Goal: Task Accomplishment & Management: Use online tool/utility

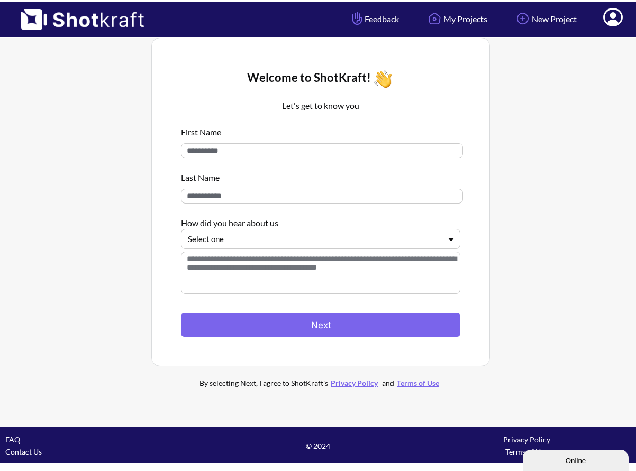
click at [239, 148] on input at bounding box center [322, 150] width 282 height 15
type input "*"
type input "*******"
type input "*********"
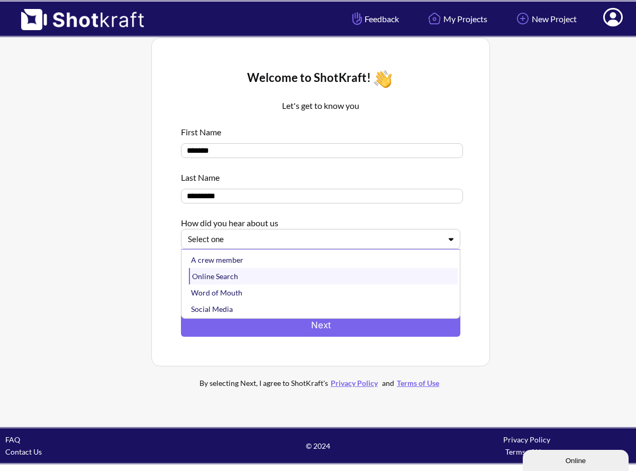
click at [232, 275] on div "Online Search" at bounding box center [323, 276] width 269 height 16
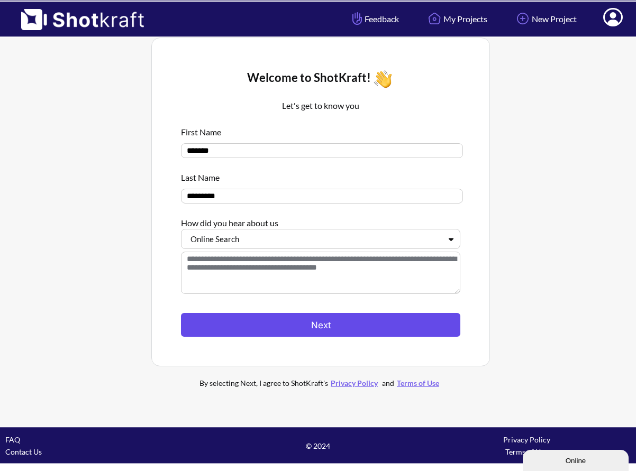
click at [331, 327] on button "Next" at bounding box center [320, 325] width 279 height 24
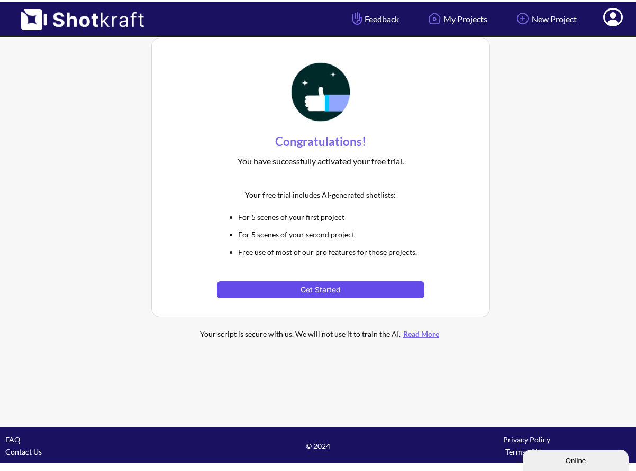
click at [328, 290] on button "Get Started" at bounding box center [320, 289] width 207 height 17
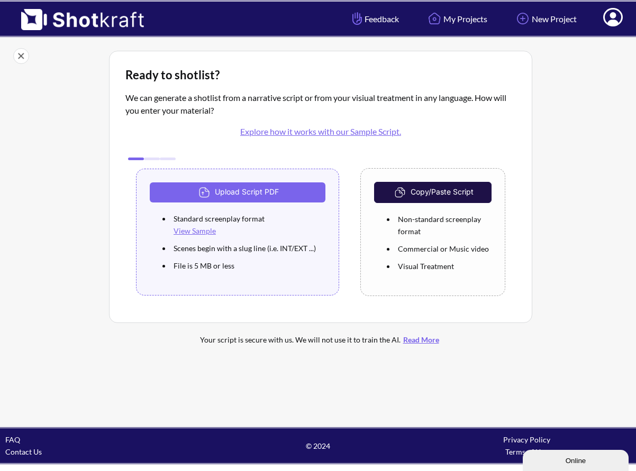
click at [200, 231] on link "View Sample" at bounding box center [194, 230] width 42 height 9
click at [200, 233] on link "View Sample" at bounding box center [194, 230] width 42 height 9
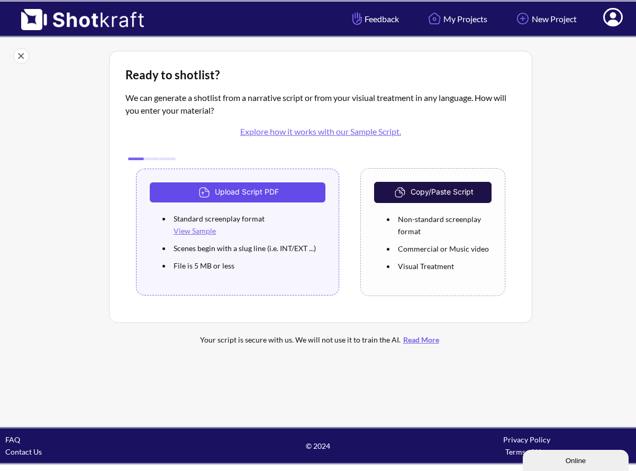
click at [253, 193] on button "Upload Script PDF" at bounding box center [238, 192] width 176 height 20
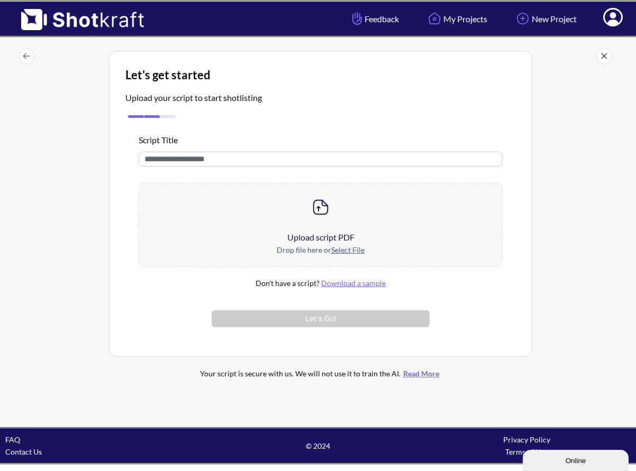
click at [344, 250] on u "Select File" at bounding box center [347, 249] width 33 height 9
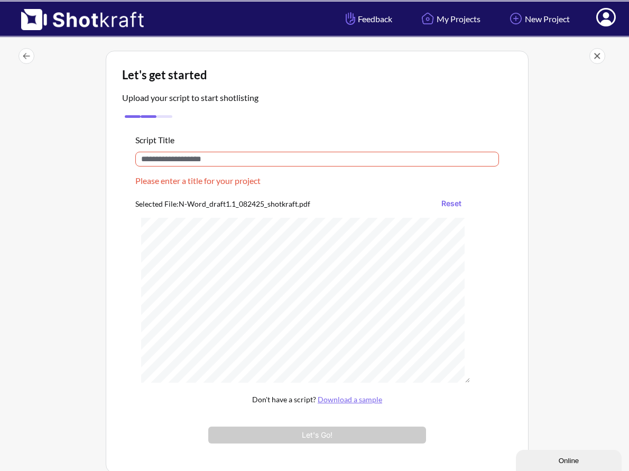
click at [225, 156] on input "text" at bounding box center [317, 159] width 364 height 15
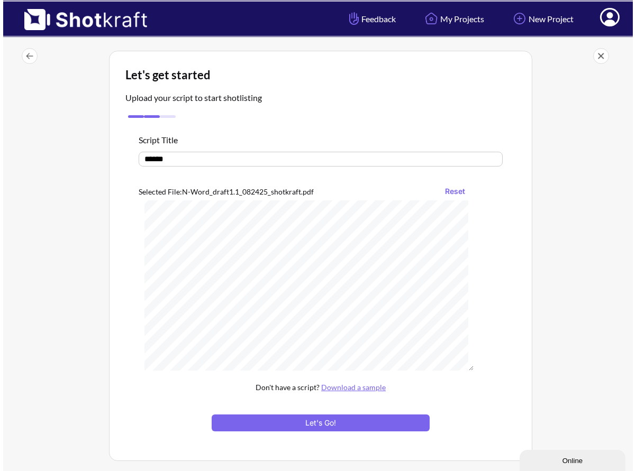
scroll to position [106, 0]
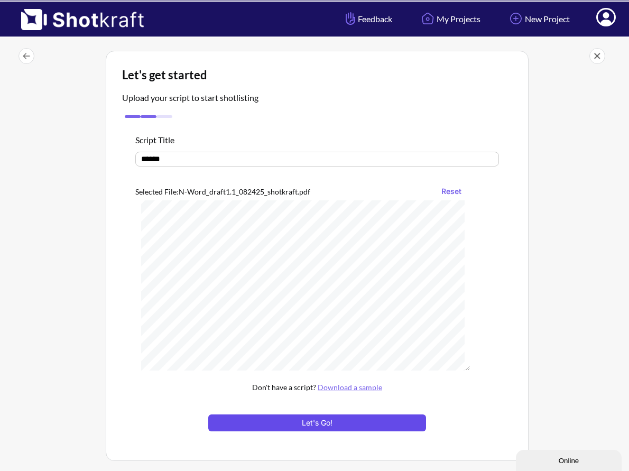
type input "******"
click at [319, 420] on button "Let's Go!" at bounding box center [317, 423] width 218 height 17
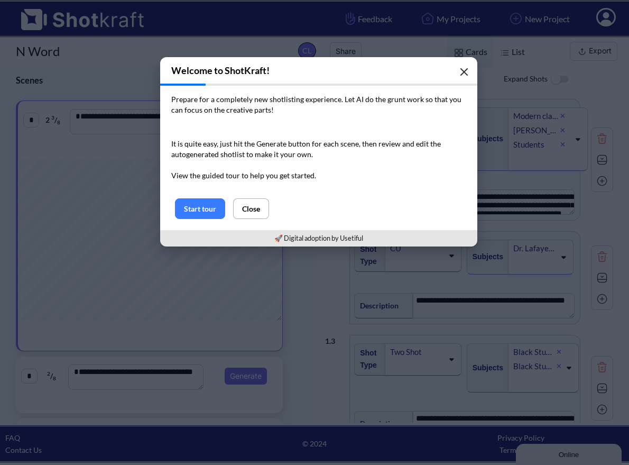
click at [465, 75] on icon "button" at bounding box center [464, 72] width 6 height 6
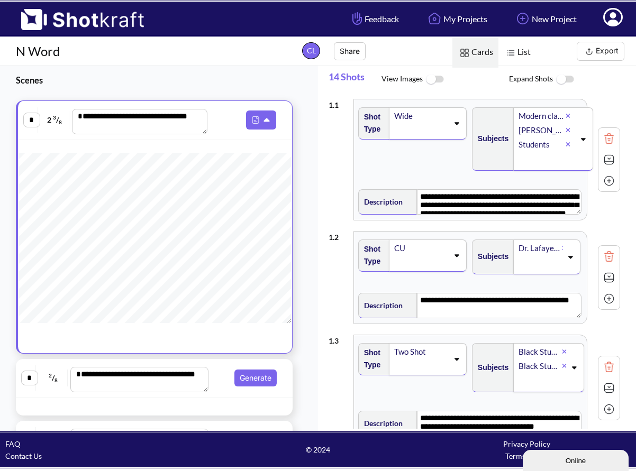
scroll to position [88, 0]
click at [262, 120] on icon at bounding box center [267, 121] width 11 height 10
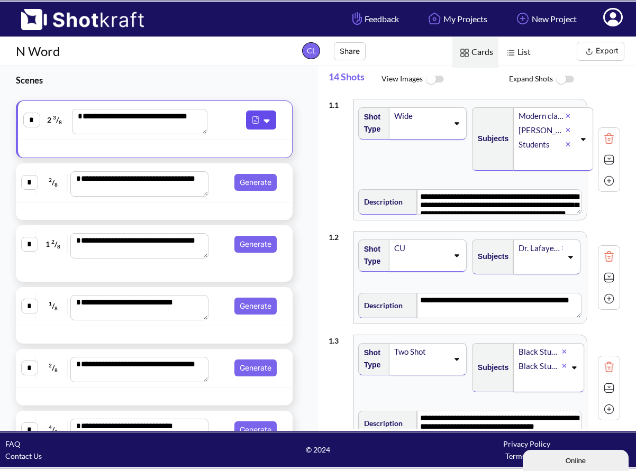
click at [262, 120] on icon at bounding box center [267, 121] width 11 height 10
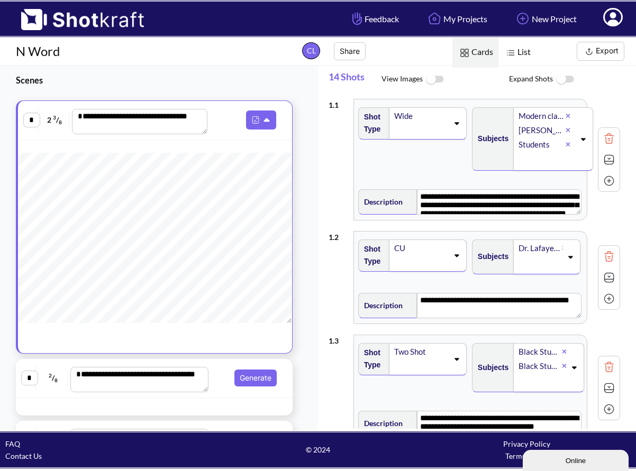
scroll to position [84, 0]
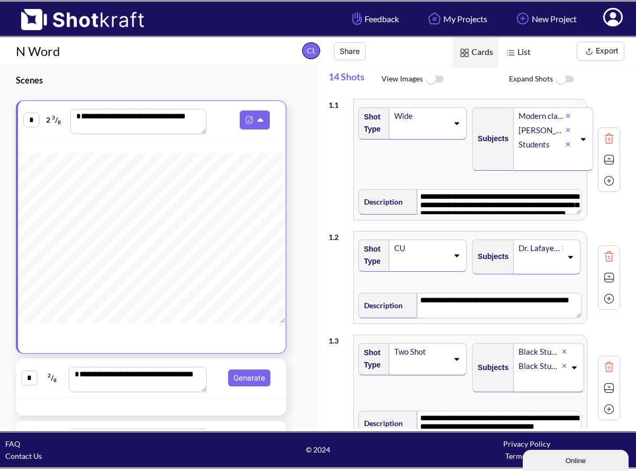
click at [514, 51] on img at bounding box center [511, 53] width 14 height 14
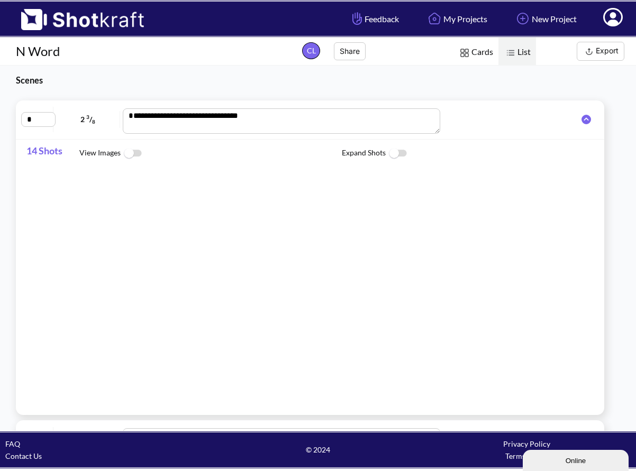
click at [482, 52] on span "Cards" at bounding box center [475, 53] width 46 height 30
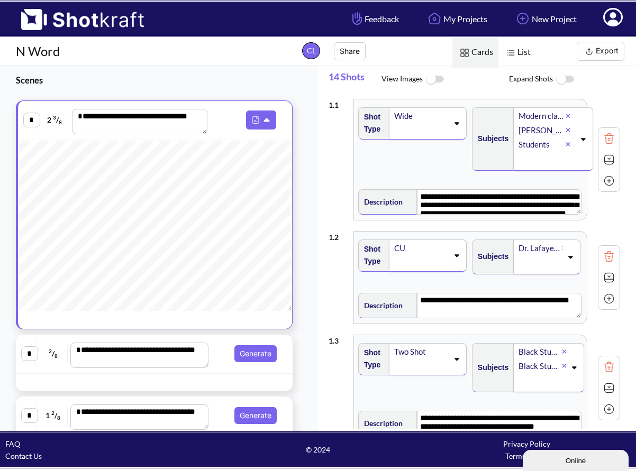
scroll to position [87, 0]
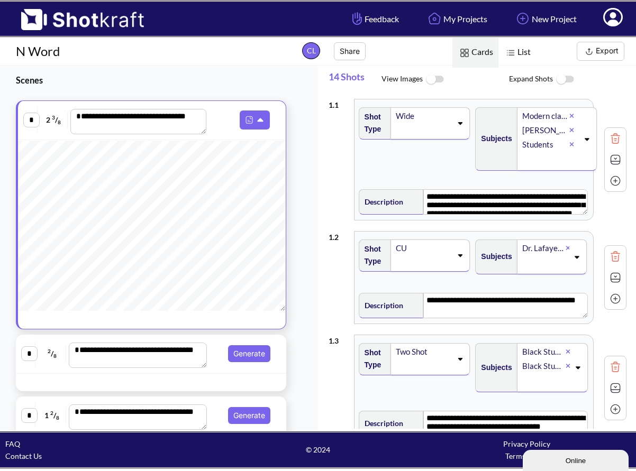
click at [457, 125] on icon at bounding box center [460, 123] width 14 height 7
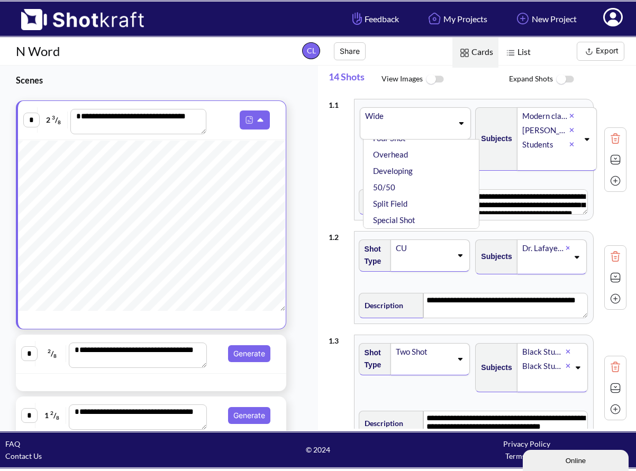
scroll to position [0, 0]
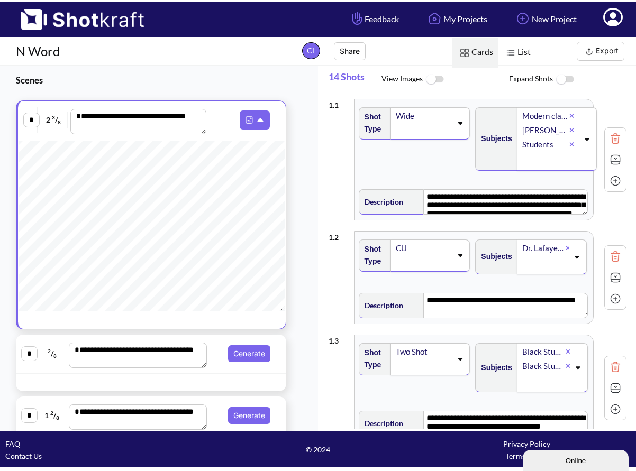
click at [470, 94] on div "**********" at bounding box center [477, 160] width 298 height 132
click at [461, 130] on div "Wide" at bounding box center [430, 123] width 79 height 32
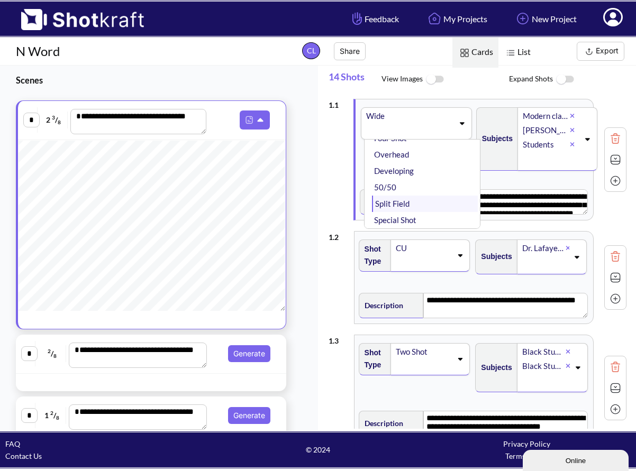
scroll to position [233, 0]
click at [408, 222] on li "Special Shot" at bounding box center [424, 220] width 105 height 16
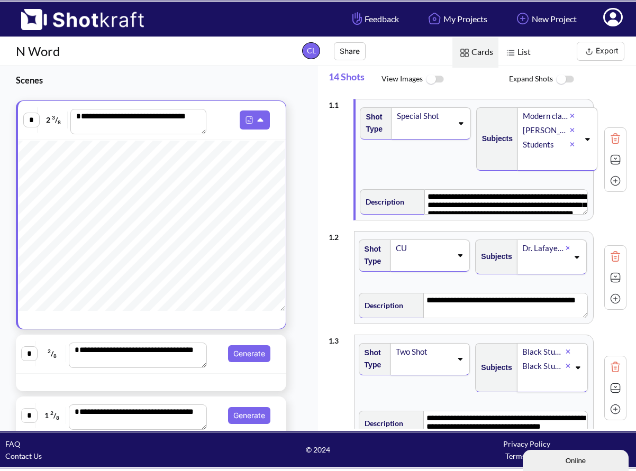
click at [404, 136] on span at bounding box center [424, 130] width 57 height 15
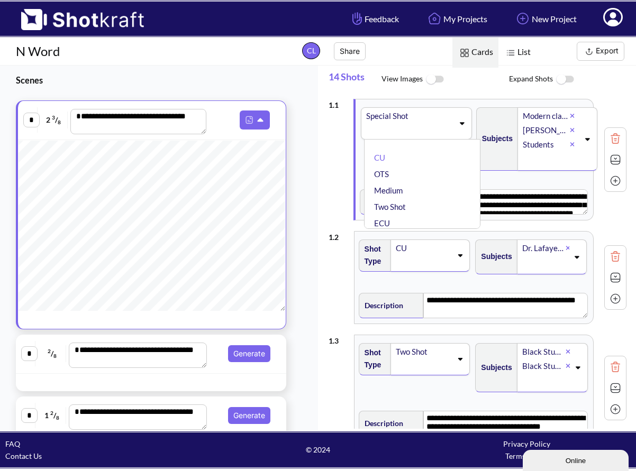
click at [411, 126] on span at bounding box center [409, 130] width 88 height 15
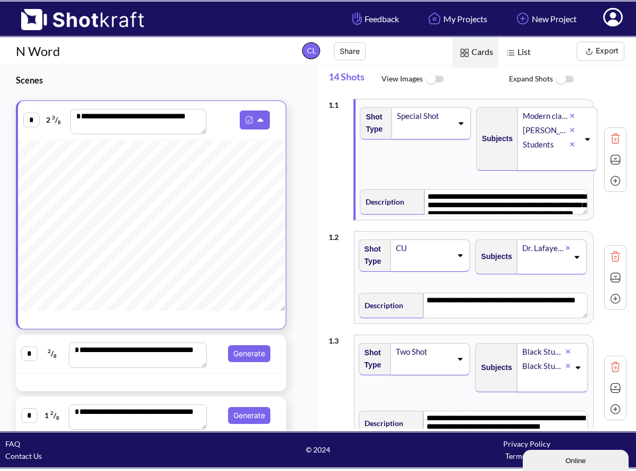
click at [418, 115] on div "Special Shot" at bounding box center [424, 116] width 57 height 14
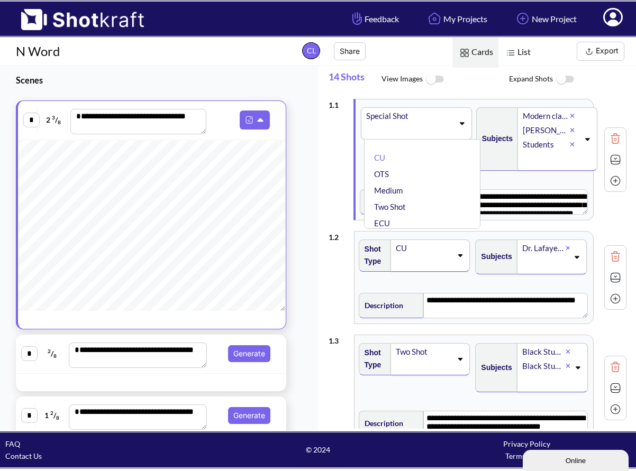
click at [418, 115] on div "Special Shot" at bounding box center [409, 116] width 88 height 14
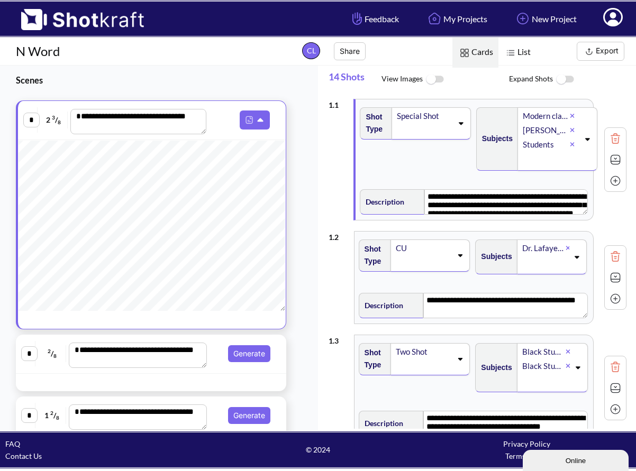
click at [418, 115] on div "Special Shot" at bounding box center [424, 116] width 57 height 14
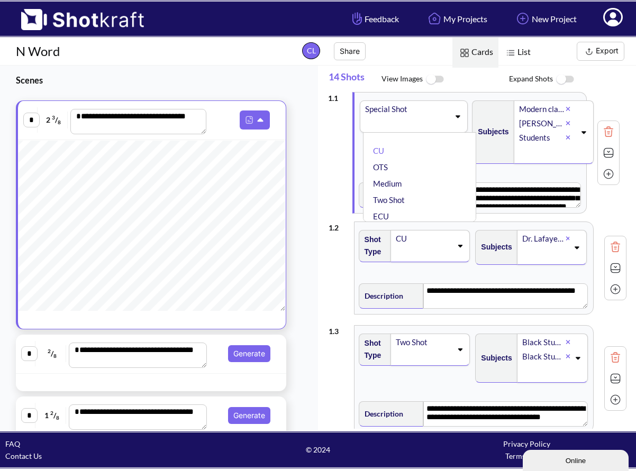
scroll to position [0, 0]
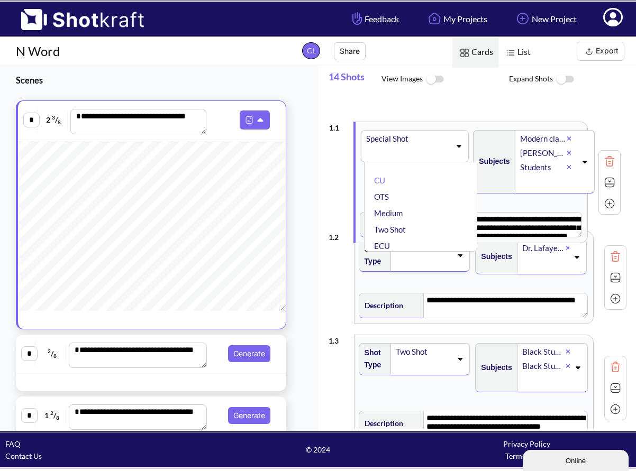
drag, startPoint x: 471, startPoint y: 177, endPoint x: 474, endPoint y: 154, distance: 22.4
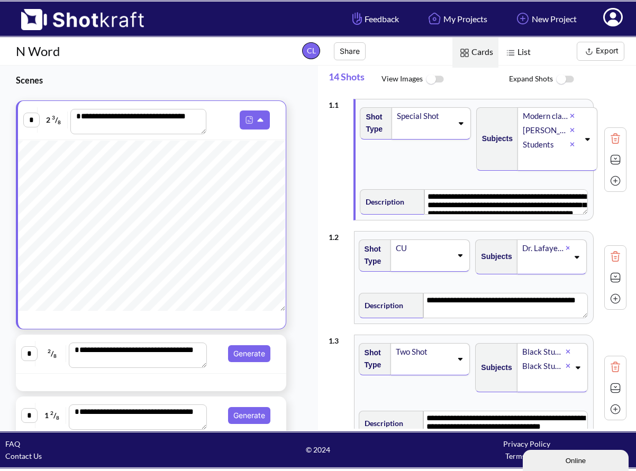
click at [482, 131] on span "Subjects" at bounding box center [495, 138] width 36 height 17
click at [423, 117] on div "Special Shot" at bounding box center [424, 116] width 57 height 14
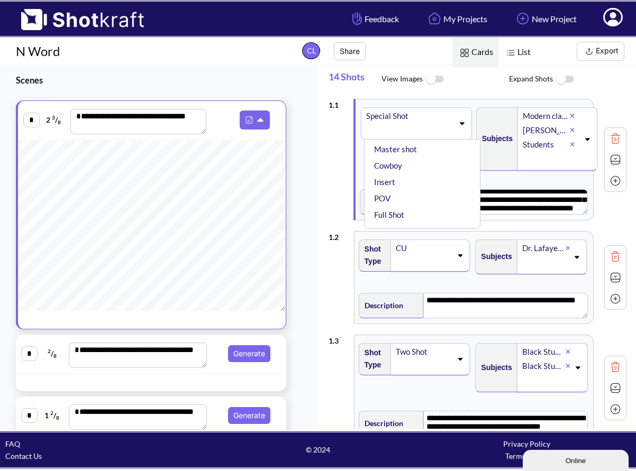
scroll to position [107, 0]
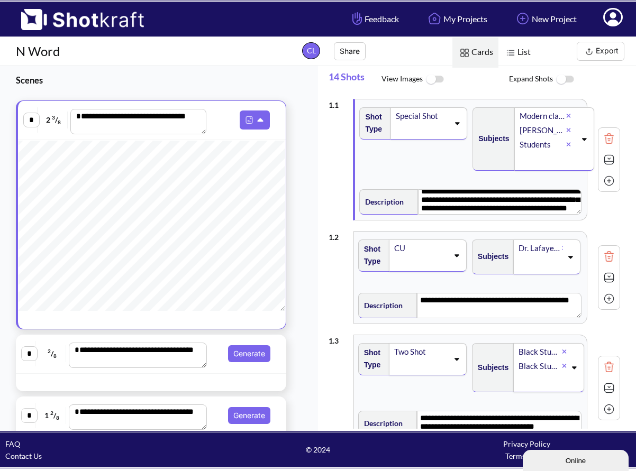
click at [435, 80] on img at bounding box center [435, 79] width 24 height 23
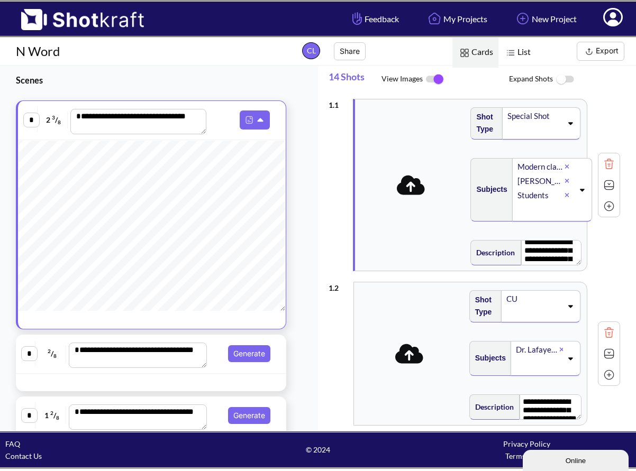
click at [435, 80] on img at bounding box center [435, 79] width 24 height 22
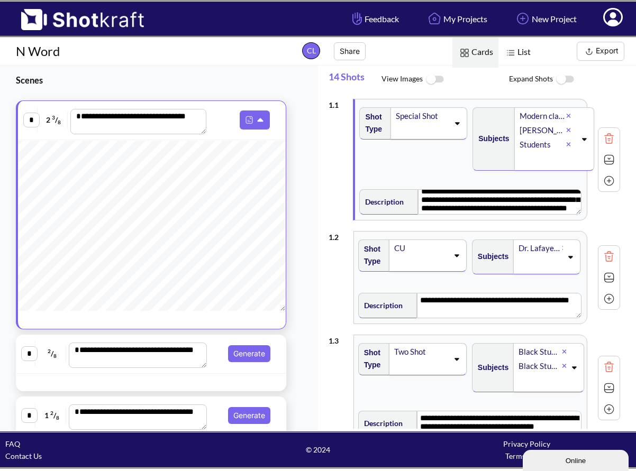
click at [564, 78] on img at bounding box center [565, 79] width 24 height 23
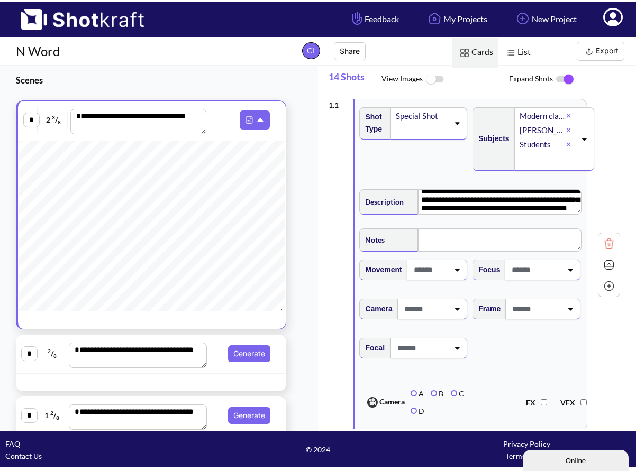
click at [564, 78] on img at bounding box center [565, 79] width 24 height 22
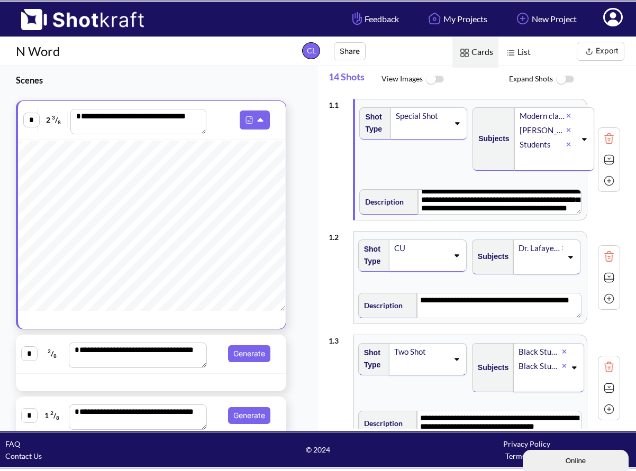
click at [564, 78] on img at bounding box center [565, 79] width 24 height 23
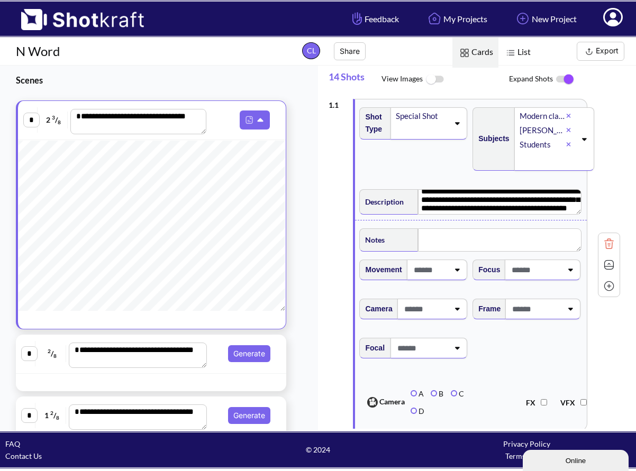
click at [564, 78] on img at bounding box center [565, 79] width 24 height 22
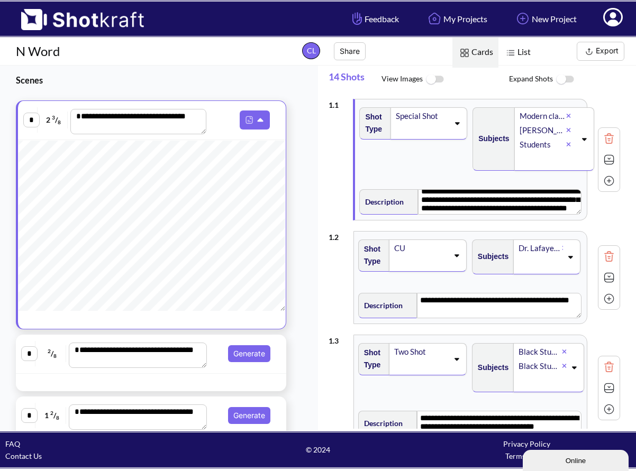
click at [564, 78] on img at bounding box center [565, 79] width 24 height 23
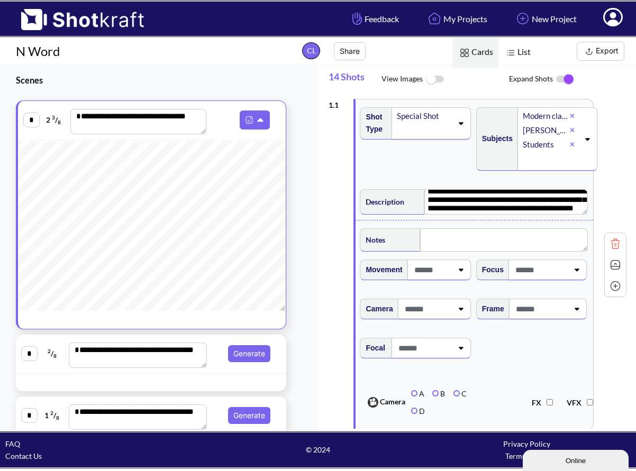
click at [459, 311] on icon at bounding box center [461, 309] width 5 height 3
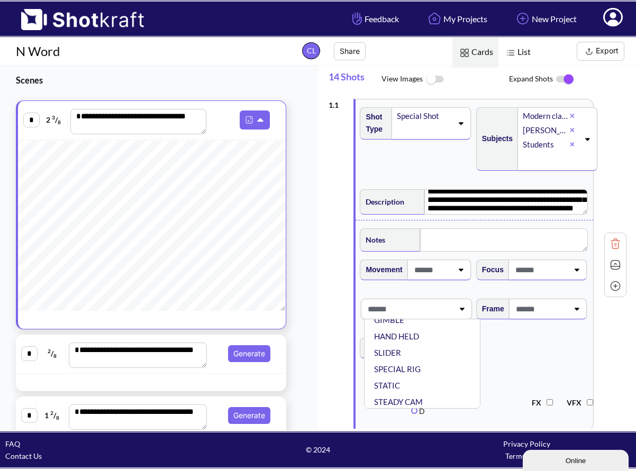
scroll to position [85, 0]
click at [444, 237] on textarea at bounding box center [504, 239] width 168 height 23
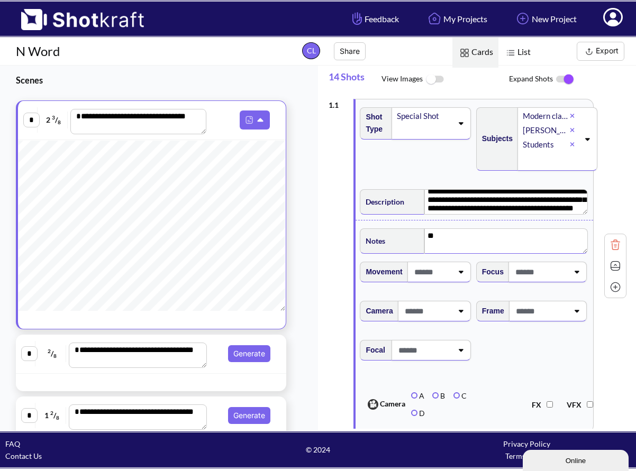
type textarea "*"
click at [458, 275] on icon at bounding box center [460, 271] width 14 height 7
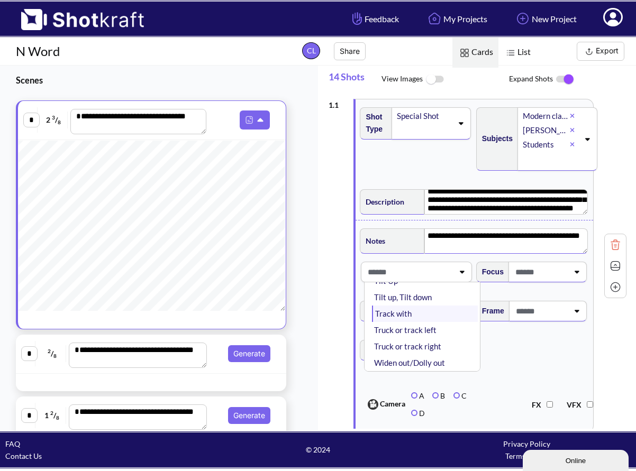
scroll to position [184, 0]
click at [401, 314] on li "Track with" at bounding box center [424, 314] width 105 height 16
type textarea "**********"
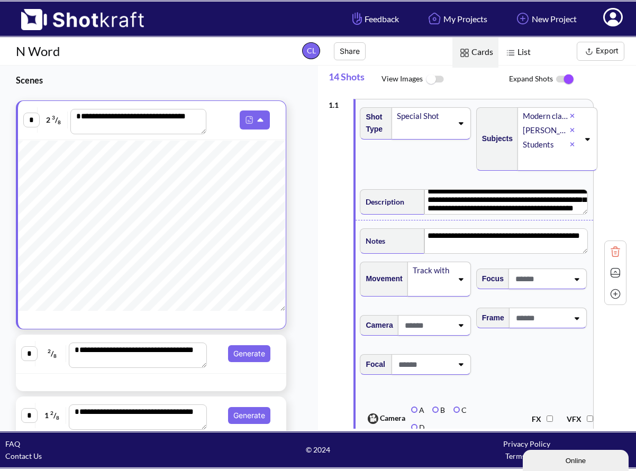
click at [539, 284] on span at bounding box center [541, 278] width 56 height 17
click at [539, 284] on span at bounding box center [525, 278] width 88 height 17
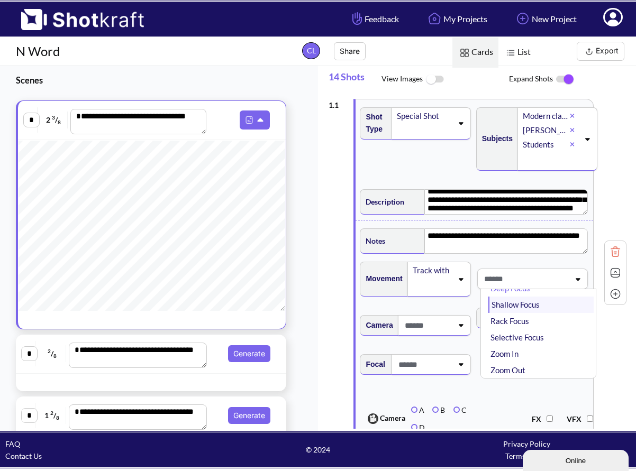
scroll to position [20, 0]
drag, startPoint x: 539, startPoint y: 284, endPoint x: 537, endPoint y: 334, distance: 50.3
click at [537, 289] on div "Deep Focus Shallow Focus Rack Focus Selective Focus Zoom In Zoom Out Zoom/Dolly" at bounding box center [532, 279] width 111 height 21
click at [537, 281] on span at bounding box center [525, 278] width 88 height 17
drag, startPoint x: 537, startPoint y: 281, endPoint x: 508, endPoint y: 351, distance: 75.8
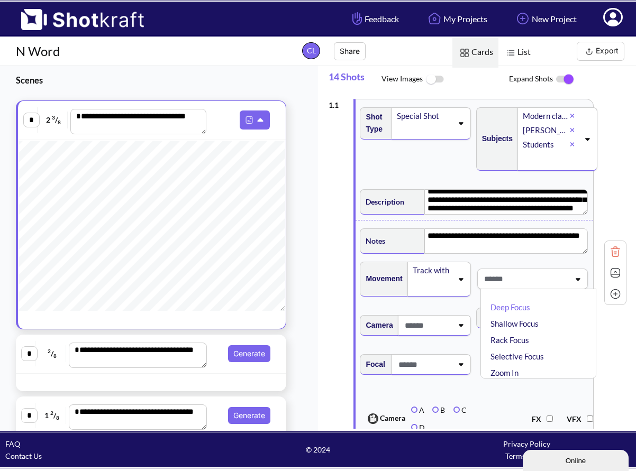
click at [508, 289] on div "Deep Focus Shallow Focus Rack Focus Selective Focus Zoom In Zoom Out Zoom/Dolly" at bounding box center [532, 279] width 111 height 21
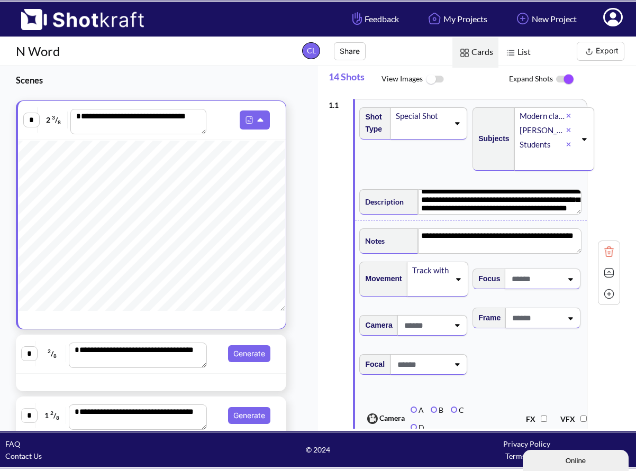
click at [431, 327] on span at bounding box center [425, 325] width 48 height 17
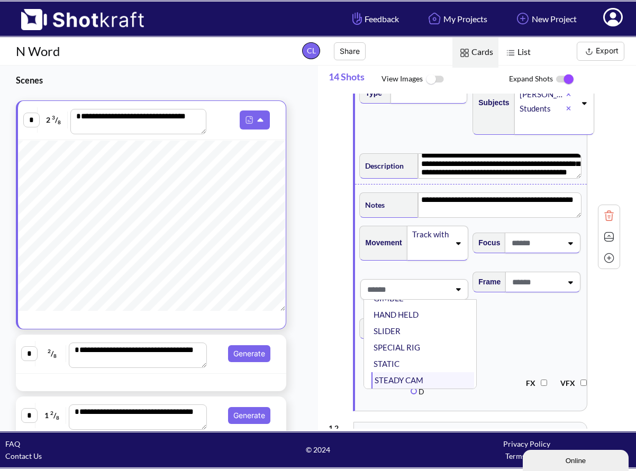
scroll to position [85, 0]
drag, startPoint x: 431, startPoint y: 327, endPoint x: 402, endPoint y: 380, distance: 59.6
click at [402, 380] on li "STEADY CAM" at bounding box center [422, 380] width 103 height 16
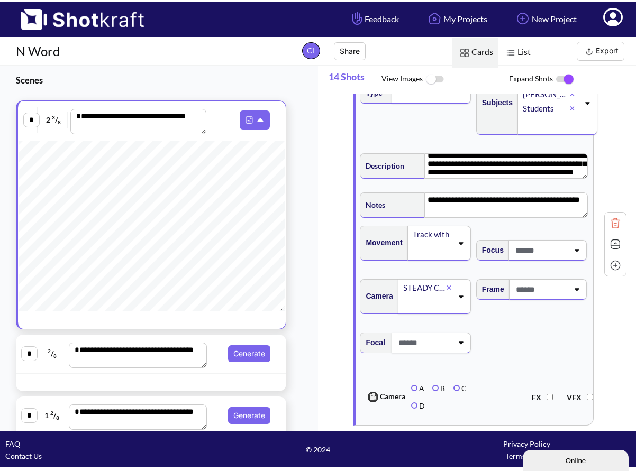
click at [533, 296] on span at bounding box center [541, 289] width 56 height 17
click at [534, 340] on li "Low Angle" at bounding box center [540, 343] width 105 height 16
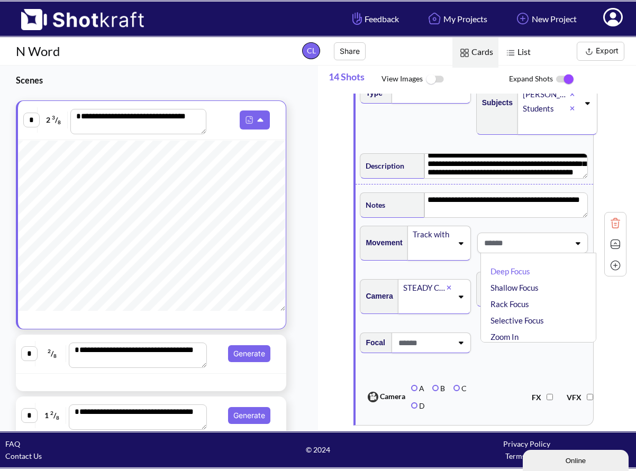
click at [520, 249] on span at bounding box center [525, 242] width 88 height 17
drag, startPoint x: 520, startPoint y: 249, endPoint x: 522, endPoint y: 286, distance: 37.0
click at [522, 286] on li "Selective Focus" at bounding box center [540, 285] width 105 height 16
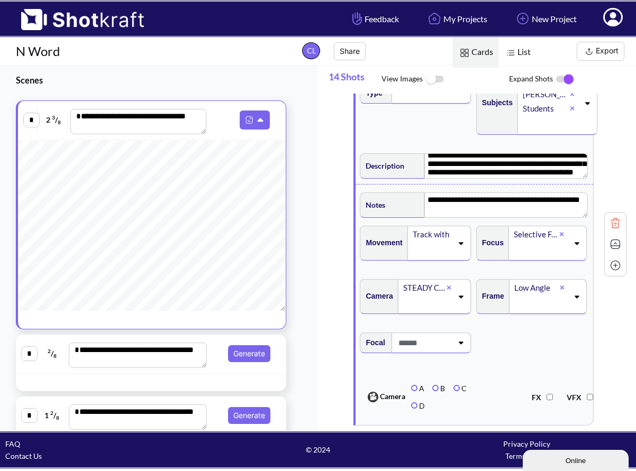
click at [426, 345] on span at bounding box center [424, 342] width 57 height 17
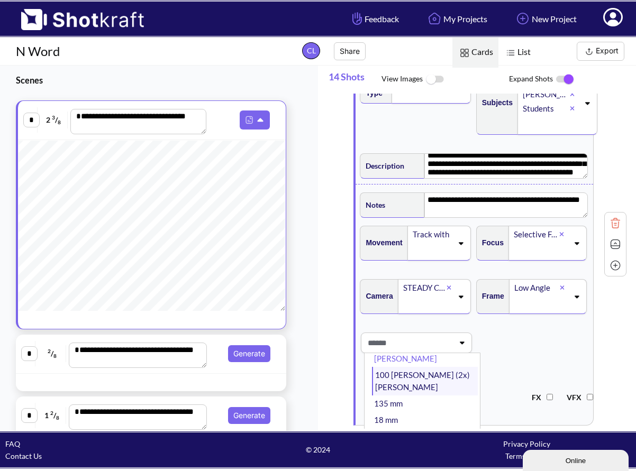
scroll to position [44, 0]
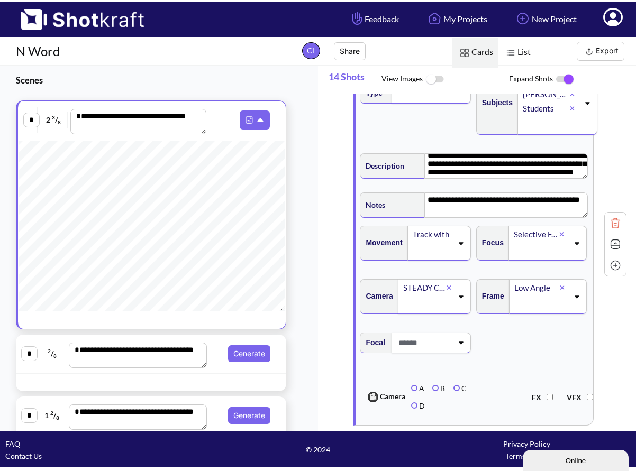
click at [530, 334] on span "Focal" at bounding box center [474, 349] width 232 height 44
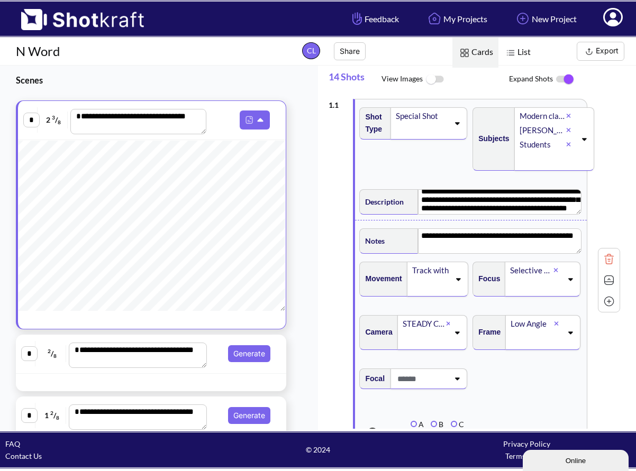
scroll to position [0, 0]
click at [442, 247] on textarea "**********" at bounding box center [499, 240] width 163 height 25
click at [457, 123] on icon at bounding box center [457, 124] width 5 height 3
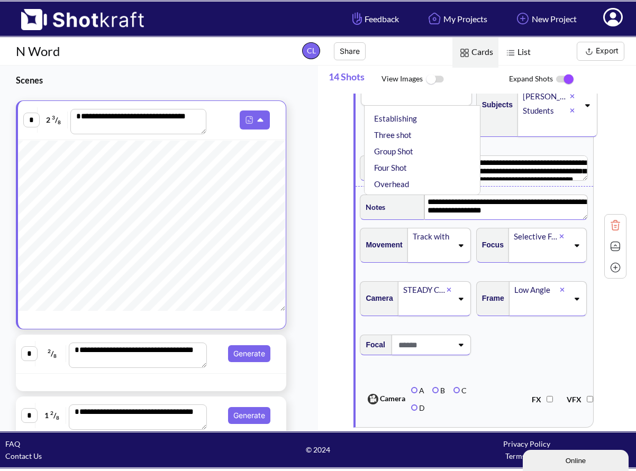
scroll to position [232, 0]
click at [420, 157] on li "Developing" at bounding box center [424, 154] width 105 height 16
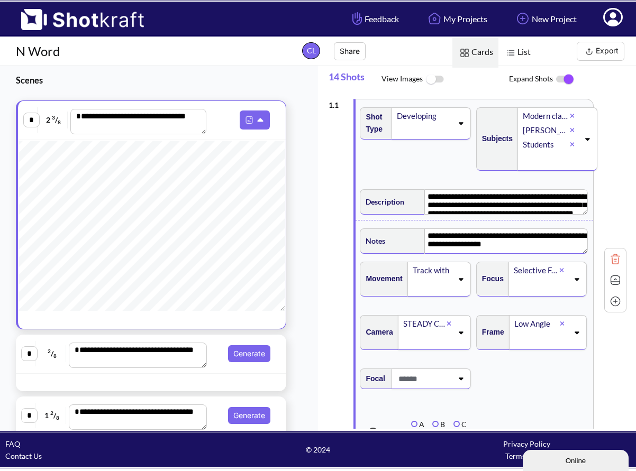
scroll to position [0, 0]
click at [435, 145] on div "Shot Type Developing" at bounding box center [416, 143] width 116 height 82
click at [590, 139] on icon at bounding box center [587, 139] width 5 height 3
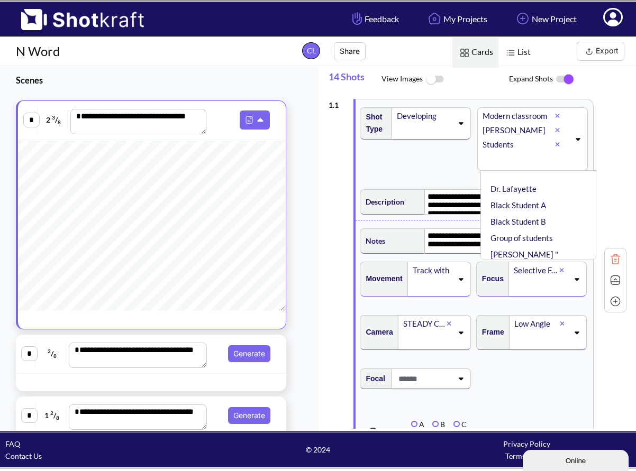
click at [602, 171] on div "**********" at bounding box center [477, 280] width 298 height 373
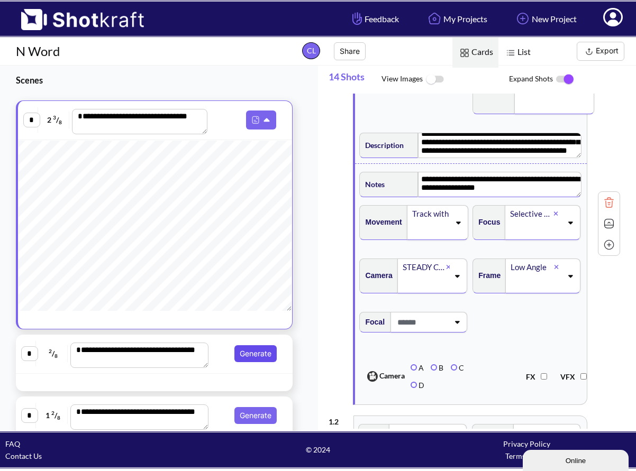
scroll to position [90, 0]
type textarea "**********"
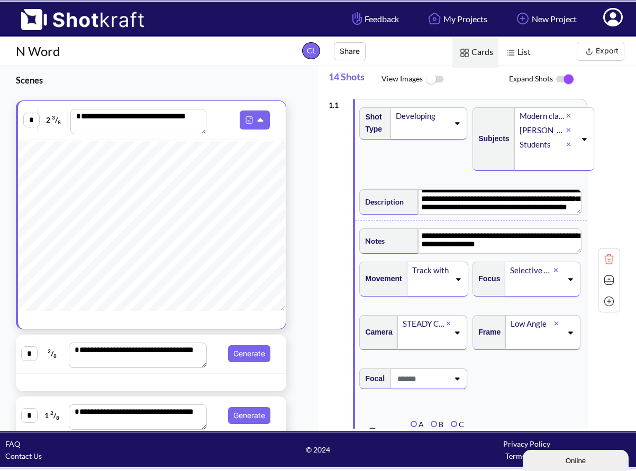
scroll to position [0, 0]
click at [565, 209] on textarea "**********" at bounding box center [499, 201] width 163 height 25
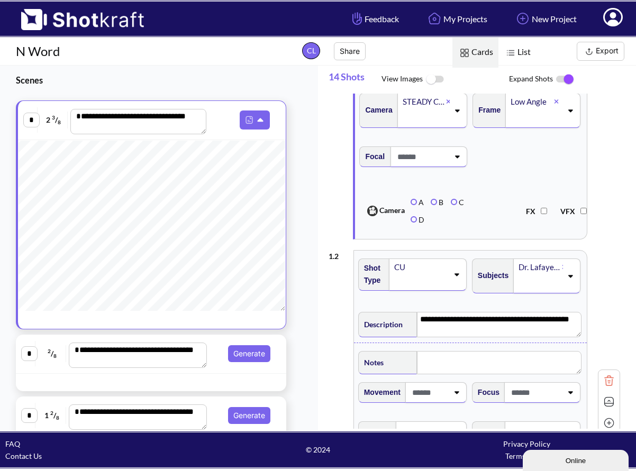
scroll to position [223, 0]
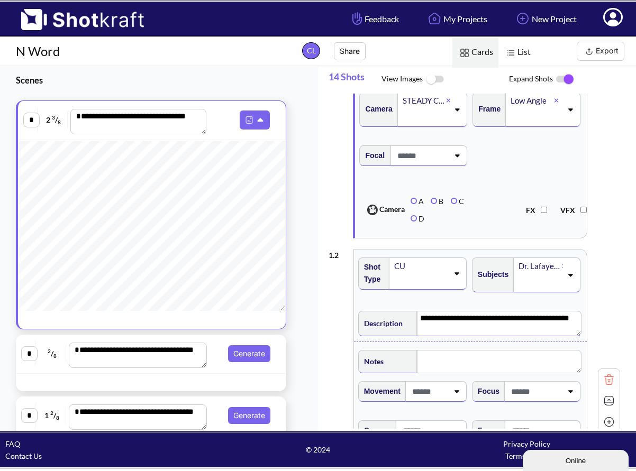
click at [508, 325] on textarea "**********" at bounding box center [499, 323] width 164 height 25
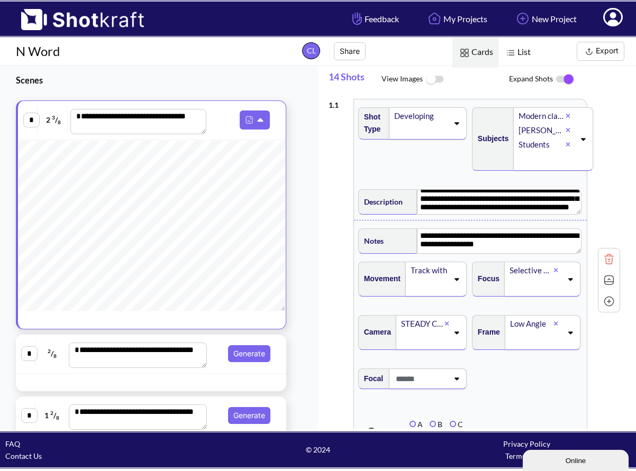
scroll to position [0, 0]
click at [573, 334] on icon at bounding box center [570, 332] width 14 height 7
click at [600, 372] on div "**********" at bounding box center [473, 280] width 291 height 373
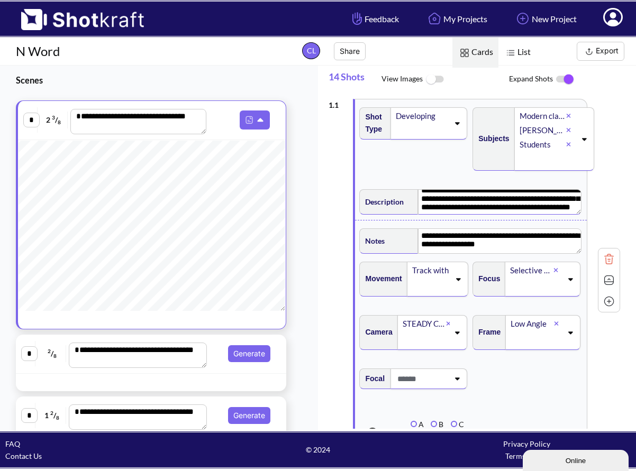
click at [563, 207] on textarea "**********" at bounding box center [499, 201] width 163 height 25
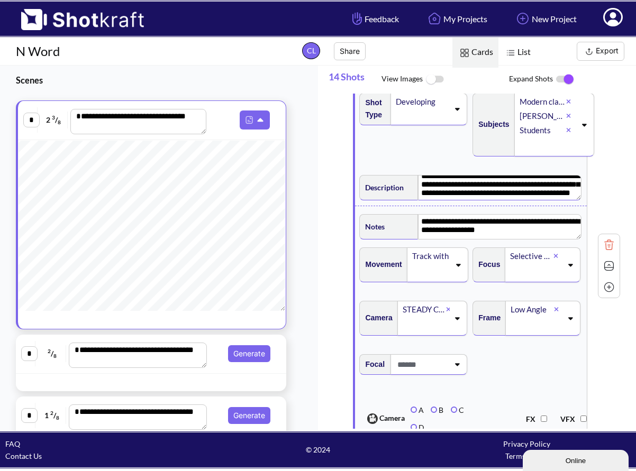
scroll to position [14, 0]
type textarea "**********"
click at [525, 232] on textarea "**********" at bounding box center [499, 227] width 163 height 25
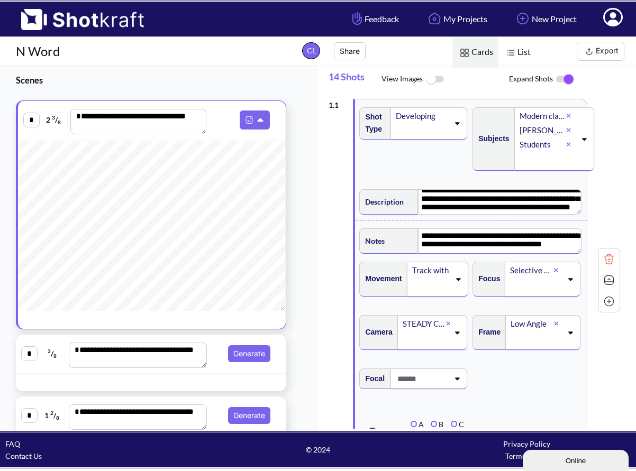
scroll to position [0, 0]
drag, startPoint x: 481, startPoint y: 244, endPoint x: 389, endPoint y: 218, distance: 96.1
click at [389, 218] on div "**********" at bounding box center [471, 280] width 232 height 362
click at [474, 245] on textarea "**********" at bounding box center [499, 240] width 163 height 25
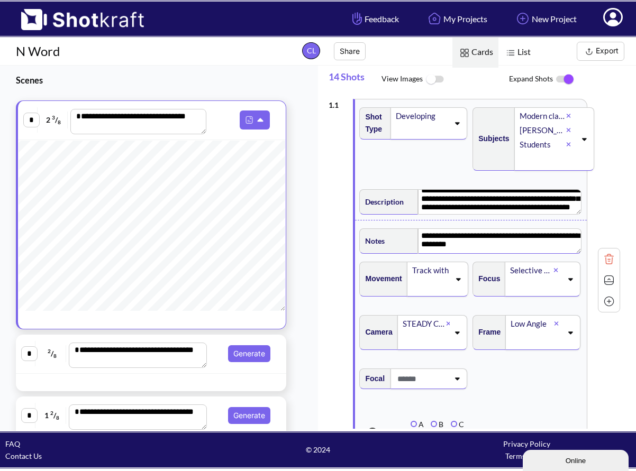
drag, startPoint x: 474, startPoint y: 246, endPoint x: 386, endPoint y: 228, distance: 90.7
click at [386, 228] on div "**********" at bounding box center [470, 240] width 222 height 28
click at [477, 246] on textarea "**********" at bounding box center [499, 240] width 163 height 25
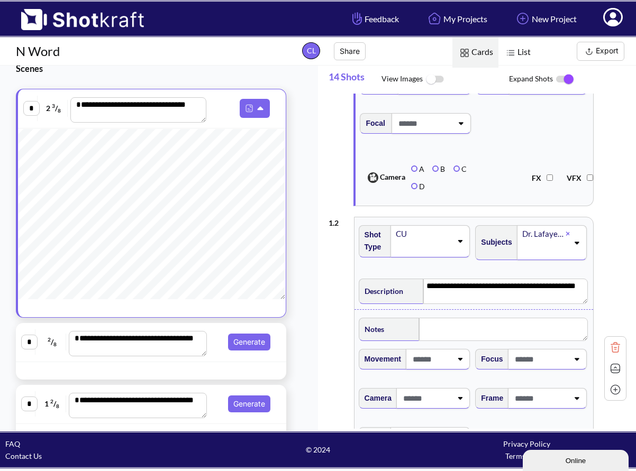
scroll to position [259, 0]
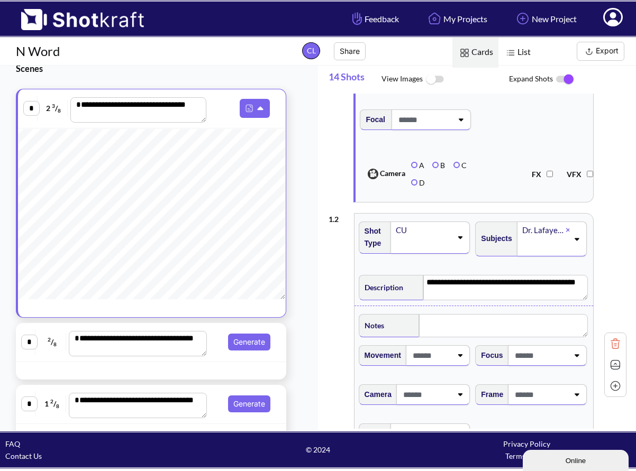
click at [455, 237] on icon at bounding box center [460, 237] width 14 height 7
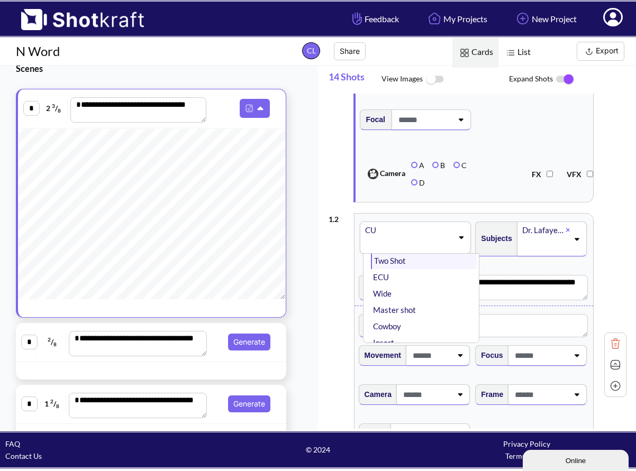
scroll to position [44, 0]
click at [421, 309] on li "Master shot" at bounding box center [424, 309] width 106 height 16
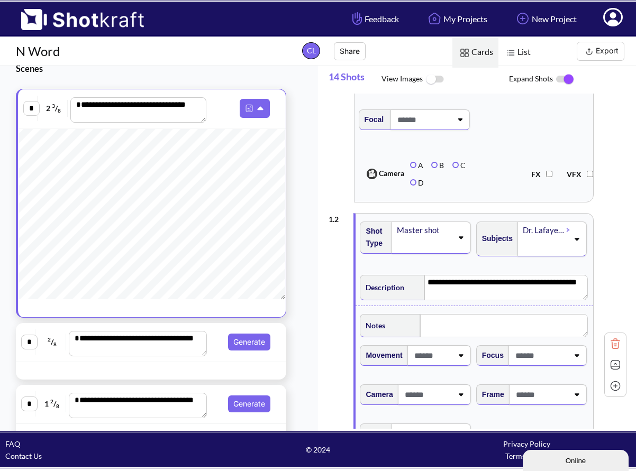
click at [574, 240] on icon at bounding box center [576, 239] width 5 height 3
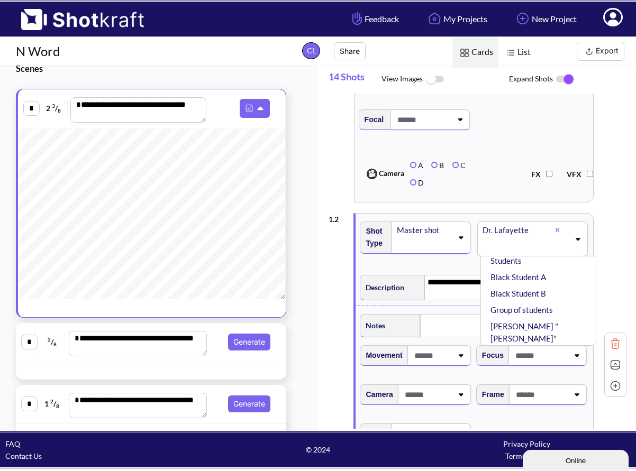
scroll to position [53, 0]
click at [517, 263] on li "Students" at bounding box center [540, 254] width 105 height 16
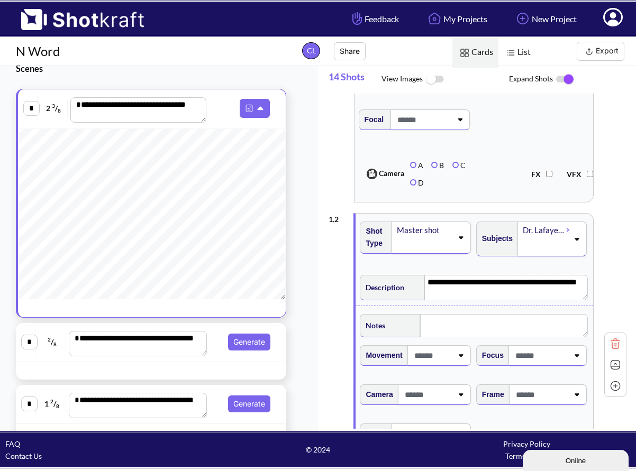
scroll to position [0, 0]
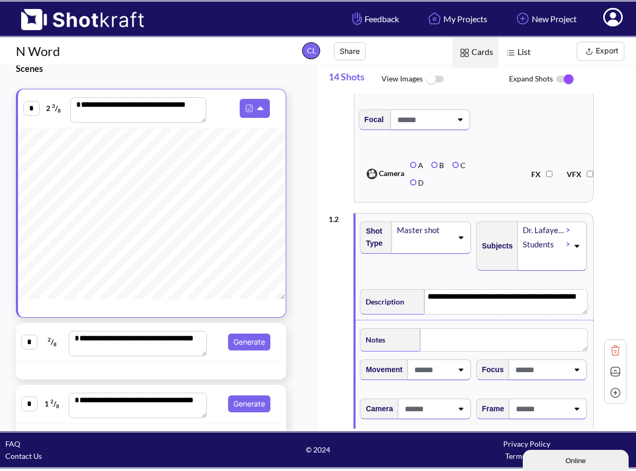
type textarea "**********"
click at [572, 244] on icon at bounding box center [576, 245] width 14 height 7
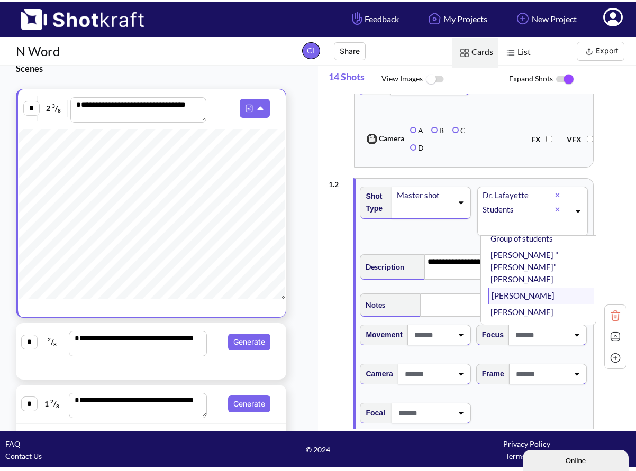
scroll to position [295, 0]
click at [530, 320] on li "Classroom" at bounding box center [540, 328] width 105 height 16
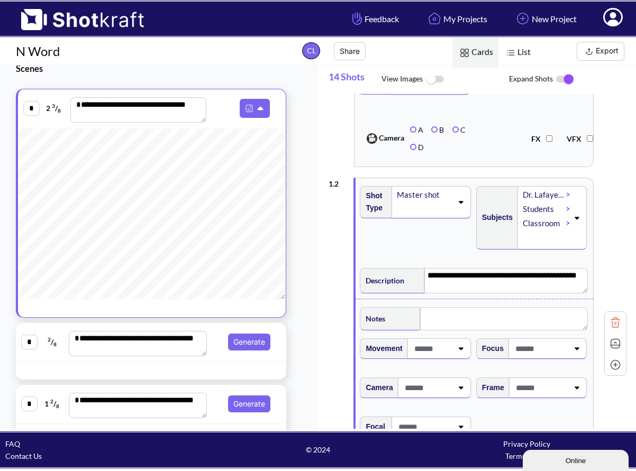
click at [548, 211] on div "Students" at bounding box center [544, 209] width 44 height 14
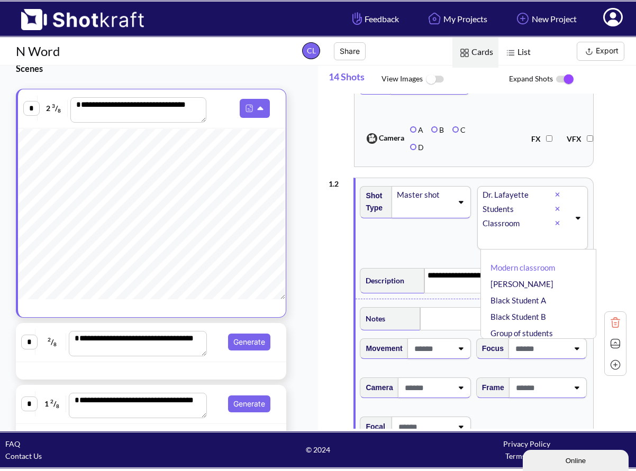
click at [555, 208] on icon at bounding box center [557, 209] width 5 height 6
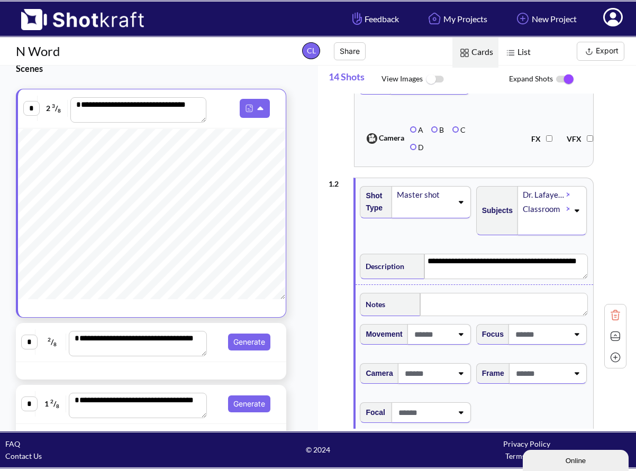
click at [543, 194] on div "Dr. Lafayette" at bounding box center [544, 195] width 44 height 14
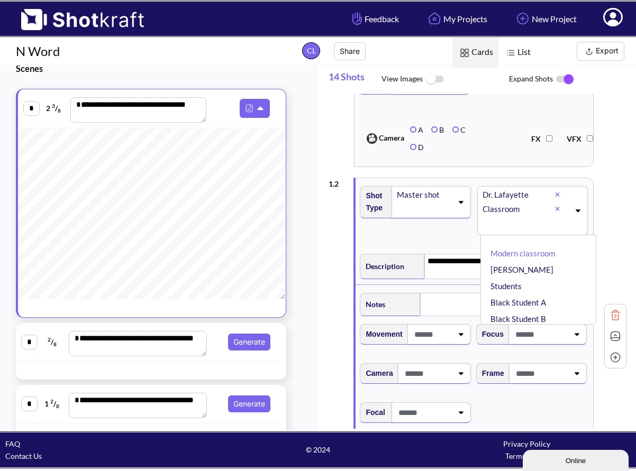
click at [555, 193] on icon at bounding box center [557, 194] width 5 height 6
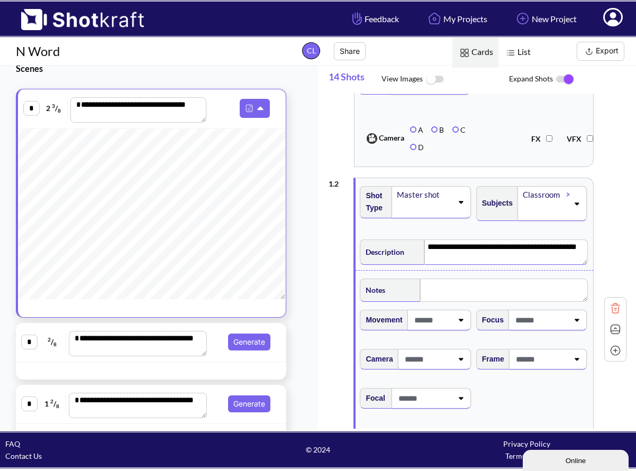
click at [463, 257] on textarea "**********" at bounding box center [505, 252] width 163 height 25
drag, startPoint x: 471, startPoint y: 259, endPoint x: 397, endPoint y: 238, distance: 76.5
click at [397, 238] on div "**********" at bounding box center [474, 251] width 228 height 28
click at [574, 205] on icon at bounding box center [576, 204] width 5 height 3
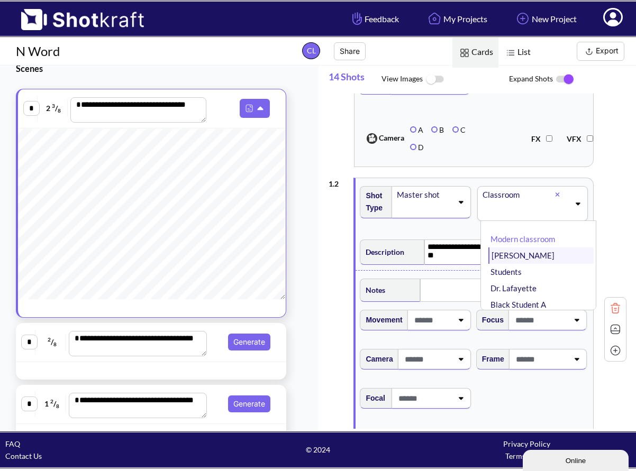
click at [535, 261] on li "[PERSON_NAME]" at bounding box center [540, 256] width 105 height 16
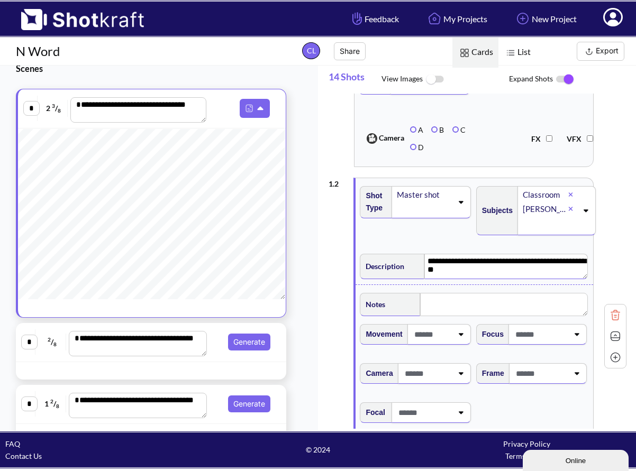
click at [452, 273] on textarea "**********" at bounding box center [505, 266] width 163 height 25
drag, startPoint x: 448, startPoint y: 273, endPoint x: 398, endPoint y: 275, distance: 49.7
click at [398, 275] on div "**********" at bounding box center [474, 265] width 228 height 28
click at [453, 338] on icon at bounding box center [460, 334] width 14 height 7
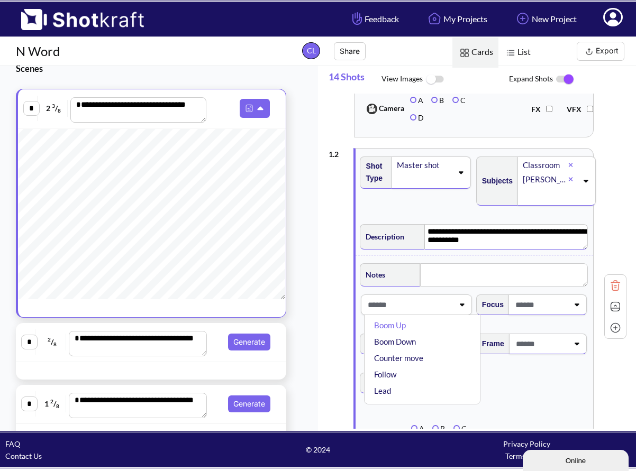
scroll to position [0, 0]
click at [574, 386] on span "Focal" at bounding box center [474, 390] width 232 height 44
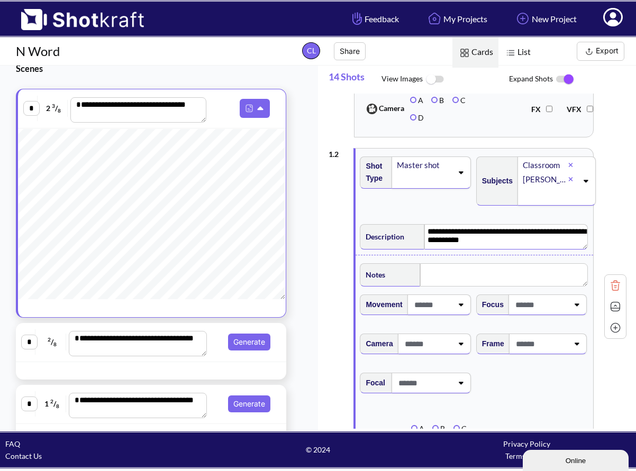
click at [459, 346] on icon at bounding box center [461, 344] width 5 height 3
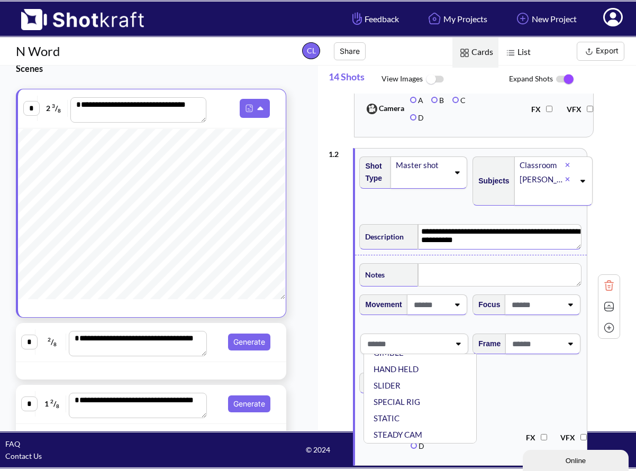
scroll to position [325, 0]
drag, startPoint x: 472, startPoint y: 380, endPoint x: 472, endPoint y: 425, distance: 45.0
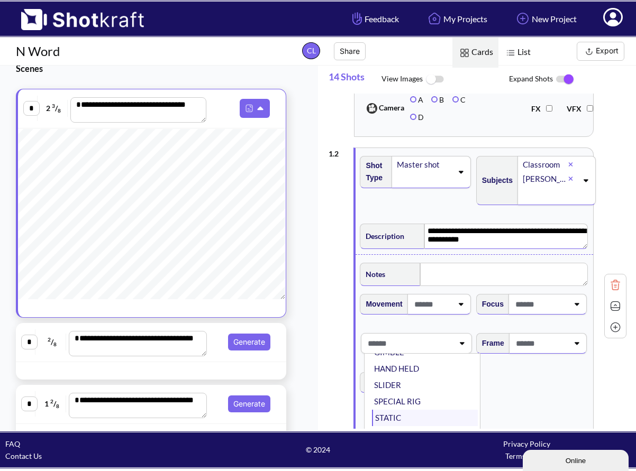
click at [400, 423] on li "STATIC" at bounding box center [424, 418] width 105 height 16
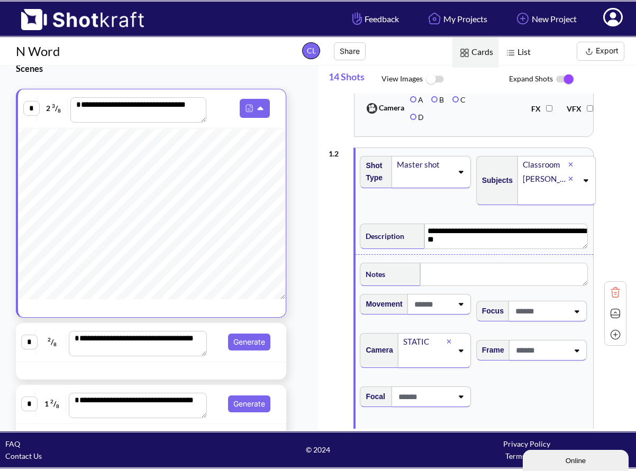
type textarea "**********"
click at [569, 353] on icon at bounding box center [576, 350] width 14 height 7
click at [537, 367] on li "Overhead" at bounding box center [540, 360] width 105 height 16
click at [574, 352] on icon at bounding box center [576, 351] width 5 height 3
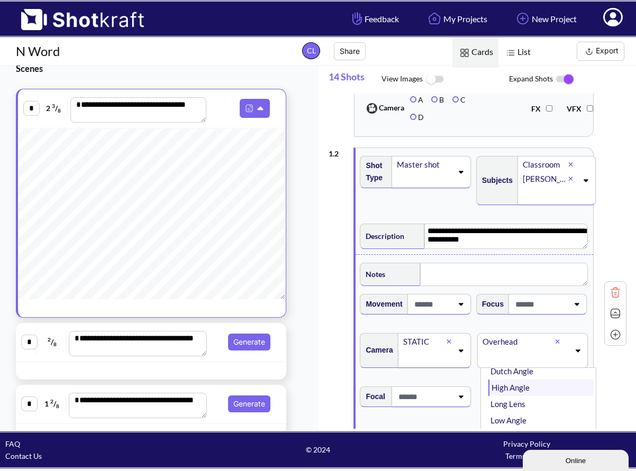
scroll to position [84, 0]
click at [525, 389] on li "High Angle" at bounding box center [540, 385] width 105 height 16
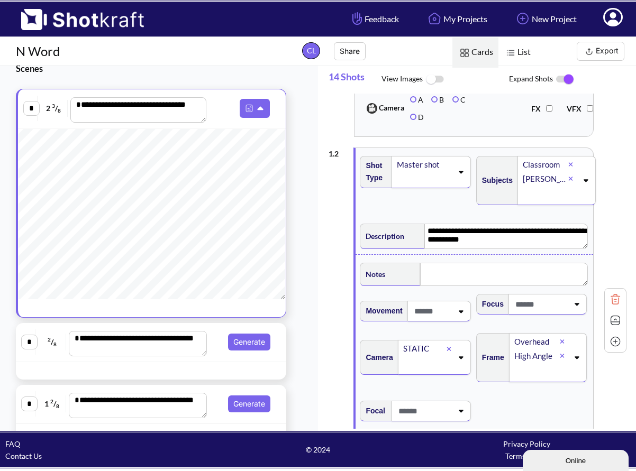
click at [574, 306] on icon at bounding box center [576, 305] width 5 height 3
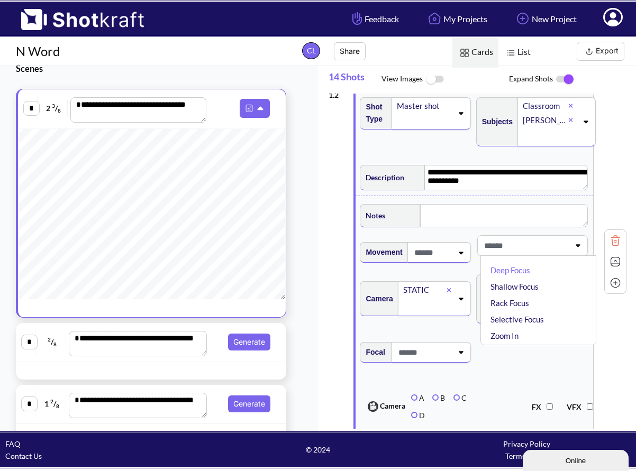
scroll to position [0, 0]
click at [522, 278] on li "Deep Focus" at bounding box center [540, 274] width 105 height 16
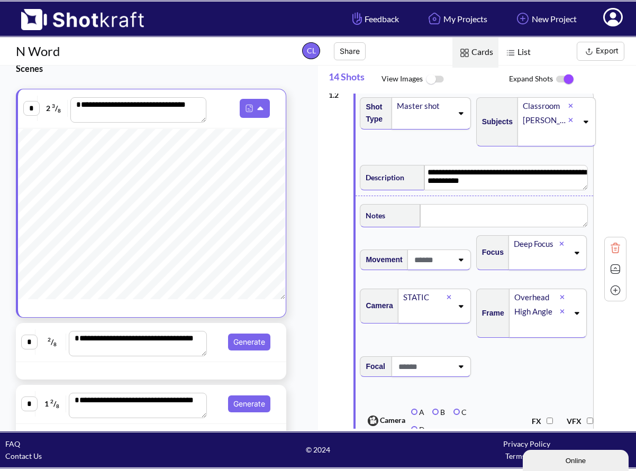
click at [459, 262] on icon at bounding box center [461, 260] width 5 height 3
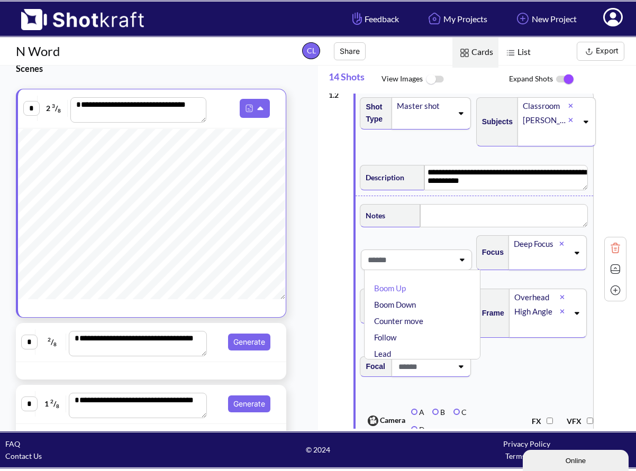
click at [427, 242] on span "Movement Boom Up Boom Down Counter move Follow Lead Pan Left Pan left, Pan Righ…" at bounding box center [474, 290] width 232 height 121
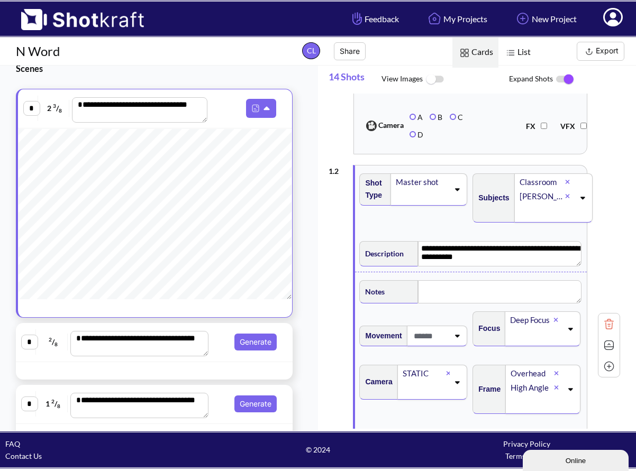
scroll to position [177, 0]
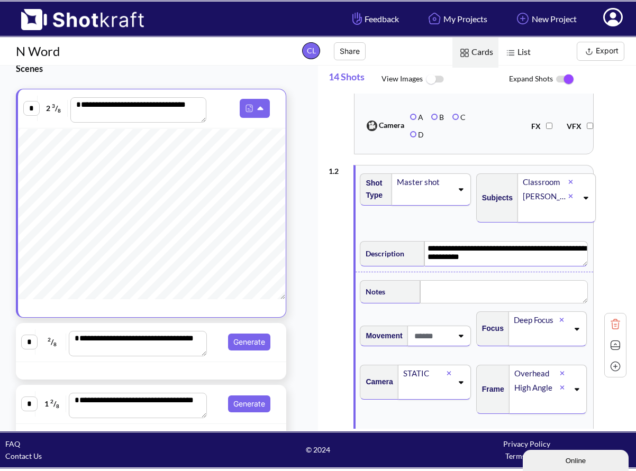
click at [498, 257] on textarea "**********" at bounding box center [505, 253] width 163 height 25
drag, startPoint x: 501, startPoint y: 257, endPoint x: 399, endPoint y: 244, distance: 102.9
click at [399, 244] on div "**********" at bounding box center [474, 253] width 228 height 28
type textarea "**********"
click at [427, 290] on textarea at bounding box center [504, 291] width 168 height 23
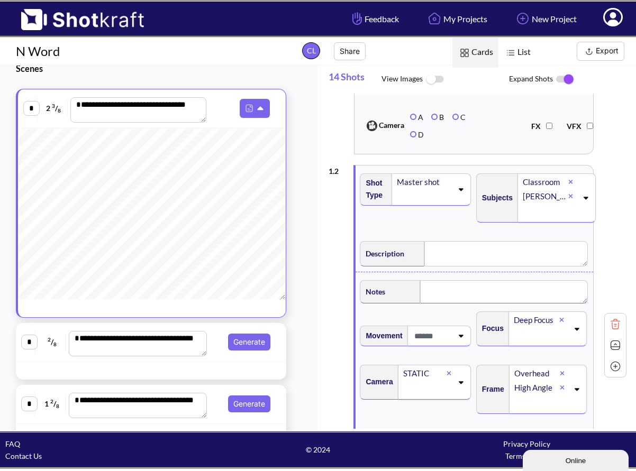
paste textarea "**********"
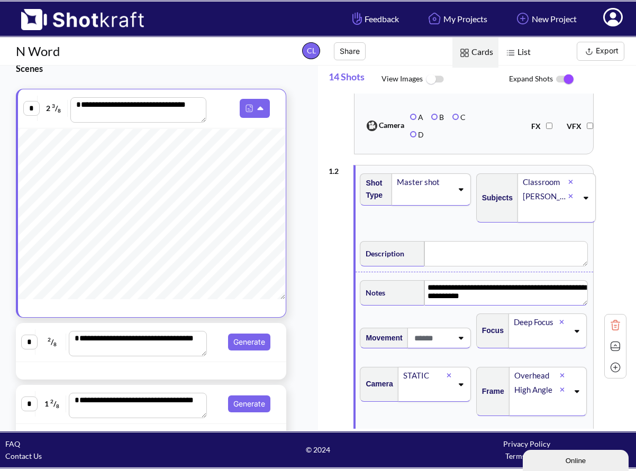
type textarea "**********"
click at [445, 246] on textarea at bounding box center [505, 253] width 163 height 25
type textarea "**********"
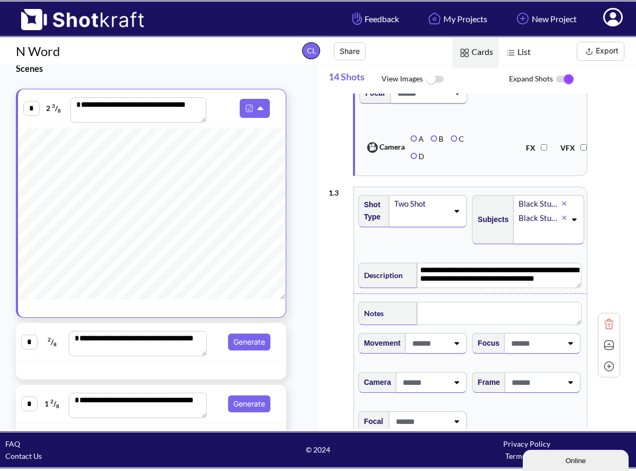
scroll to position [671, 0]
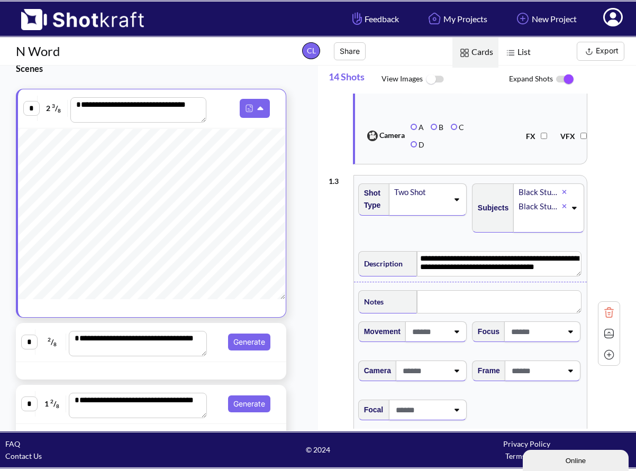
type textarea "**********"
click at [450, 297] on textarea at bounding box center [499, 301] width 164 height 23
type textarea "**********"
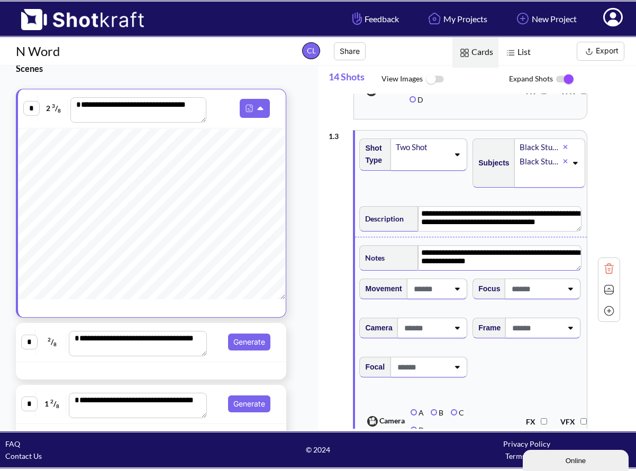
scroll to position [718, 0]
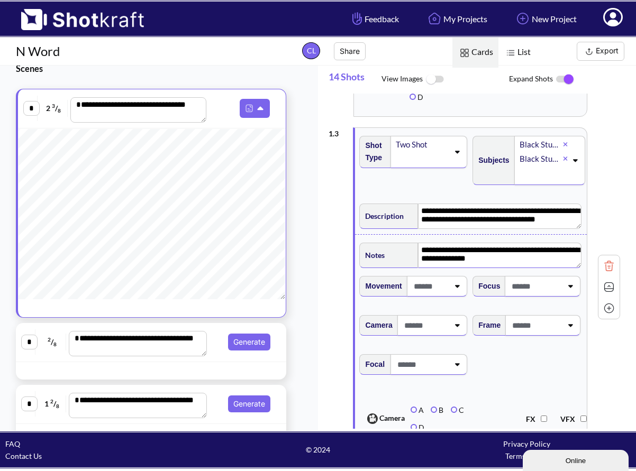
type textarea "**********"
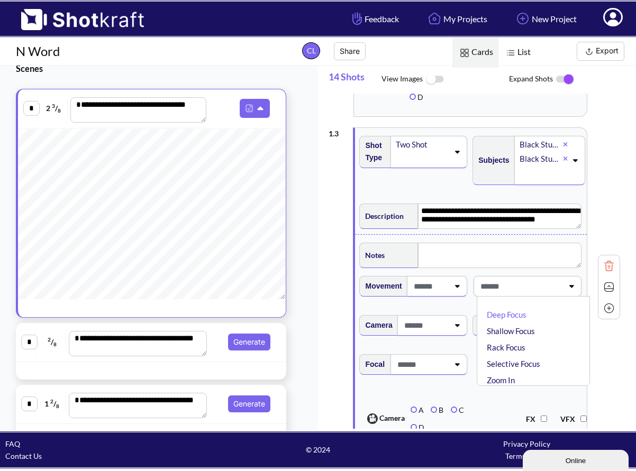
click at [529, 290] on span at bounding box center [520, 286] width 85 height 17
type textarea "**********"
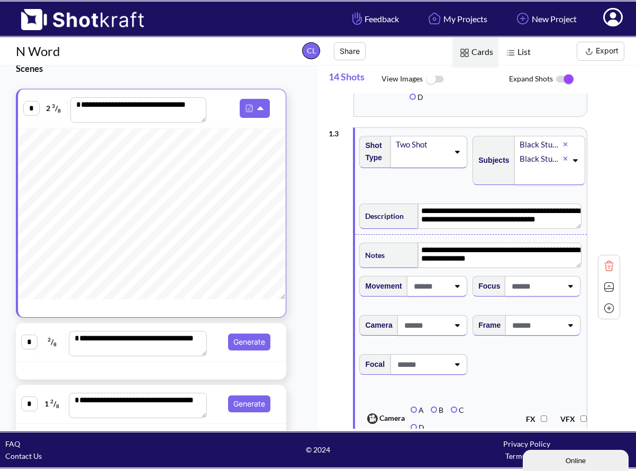
click at [569, 289] on icon at bounding box center [570, 285] width 14 height 7
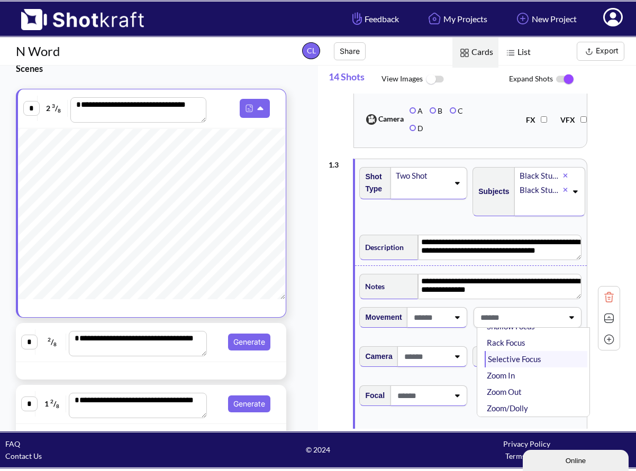
scroll to position [30, 0]
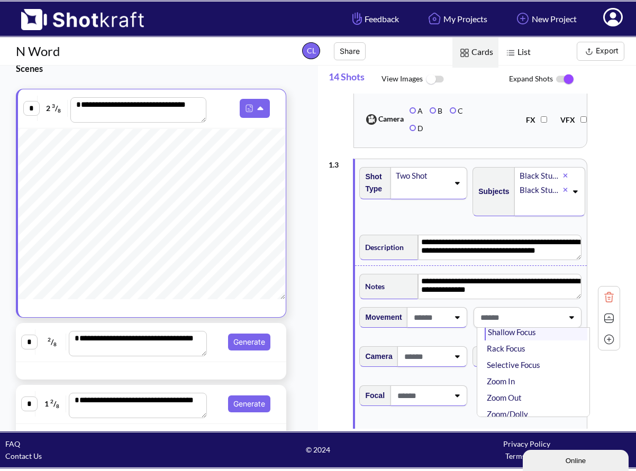
click at [526, 336] on li "Shallow Focus" at bounding box center [535, 332] width 103 height 16
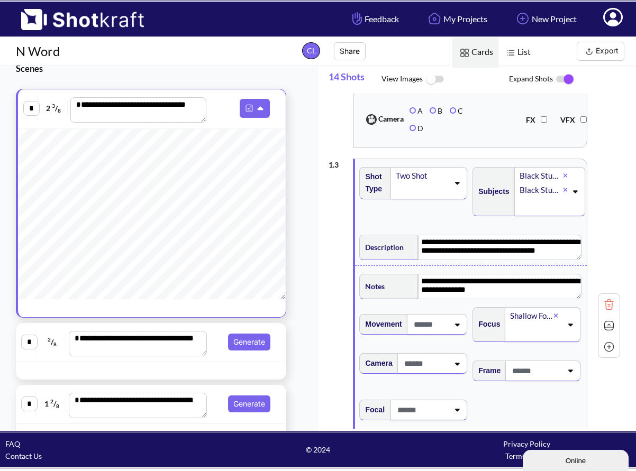
scroll to position [638, 0]
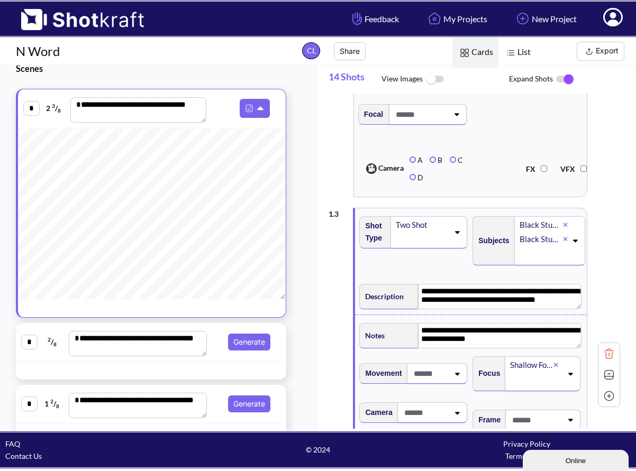
click at [571, 376] on icon at bounding box center [570, 374] width 5 height 3
click at [527, 409] on li "Deep Focus" at bounding box center [535, 409] width 103 height 16
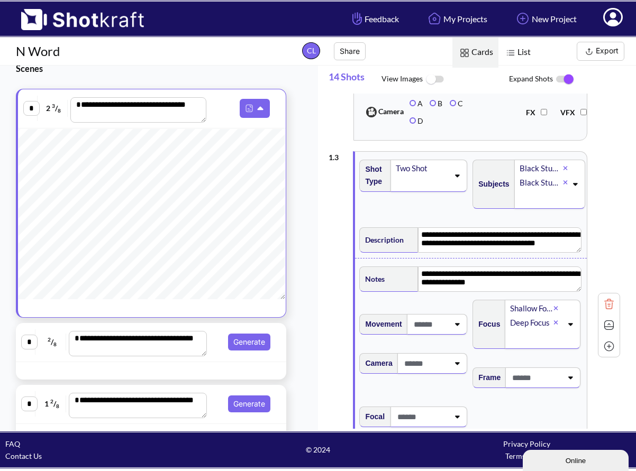
scroll to position [696, 0]
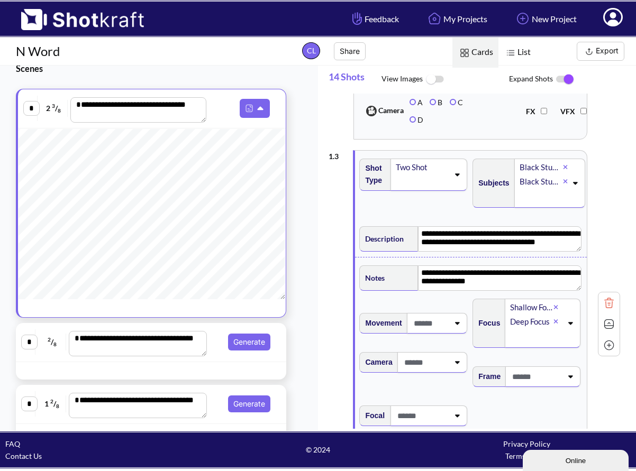
click at [459, 322] on icon at bounding box center [457, 322] width 14 height 7
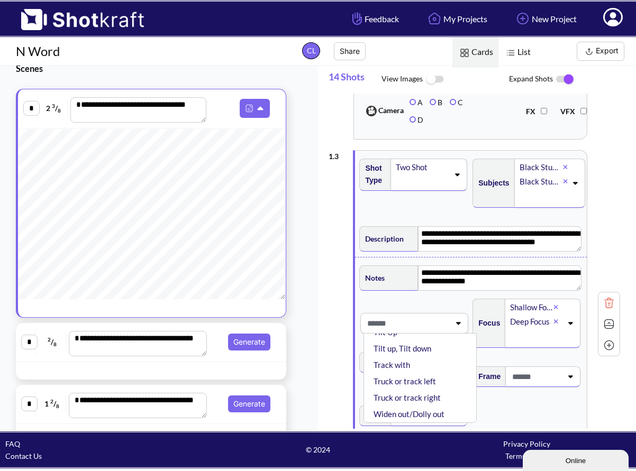
scroll to position [184, 0]
click at [424, 300] on span "Movement Boom Up Boom Down Counter move Follow Lead Pan Left Pan left, Pan Righ…" at bounding box center [471, 347] width 226 height 107
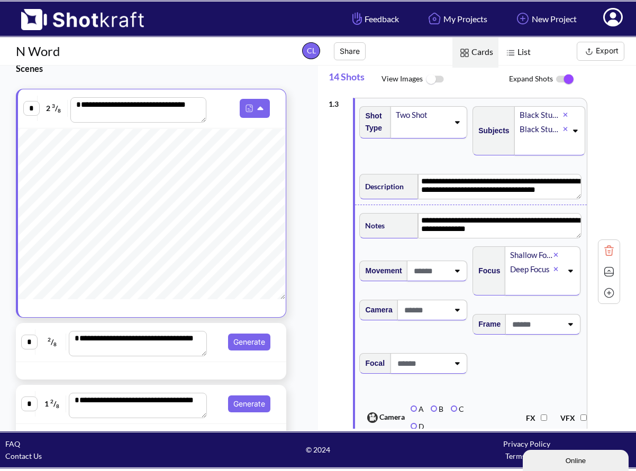
scroll to position [786, 0]
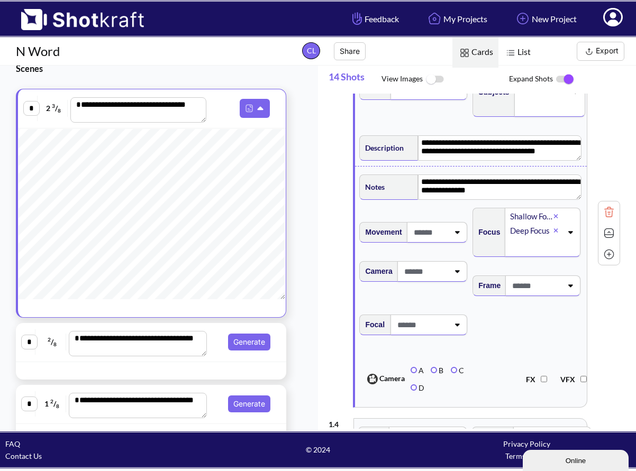
click at [457, 271] on icon at bounding box center [457, 272] width 5 height 3
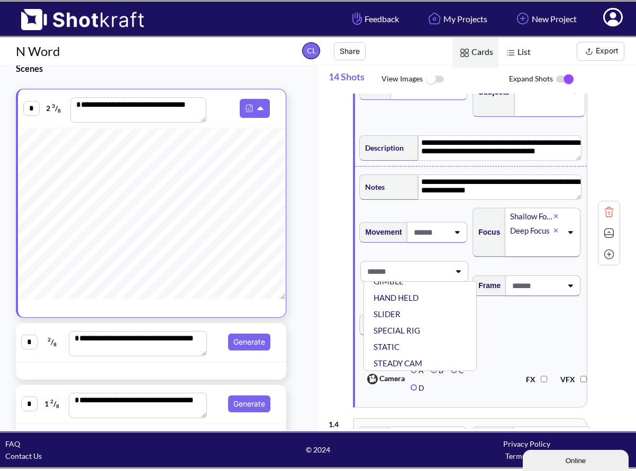
scroll to position [85, 0]
click at [414, 349] on li "STATIC" at bounding box center [422, 346] width 103 height 16
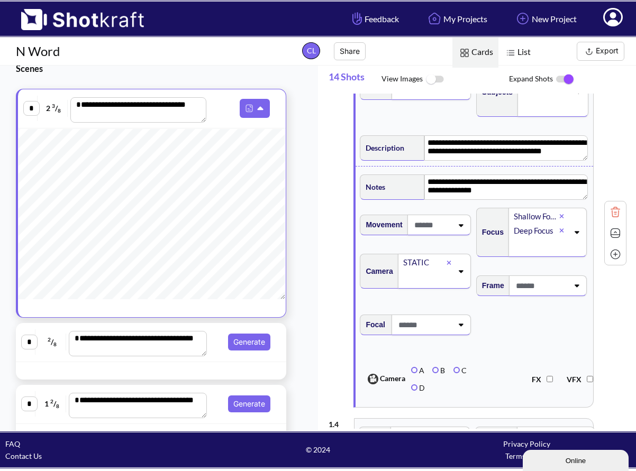
click at [569, 287] on icon at bounding box center [576, 285] width 14 height 7
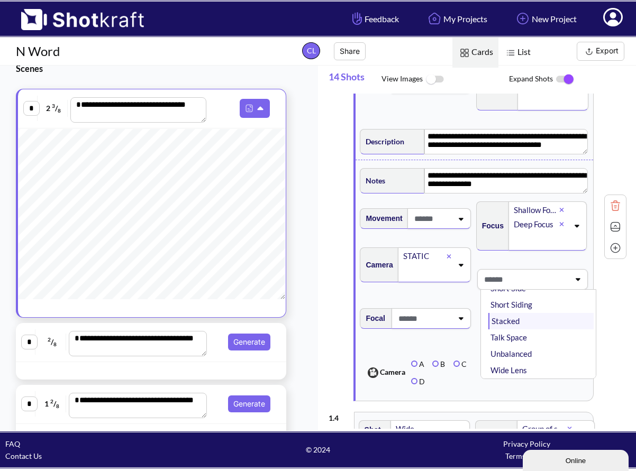
click at [537, 325] on li "Stacked" at bounding box center [540, 321] width 105 height 16
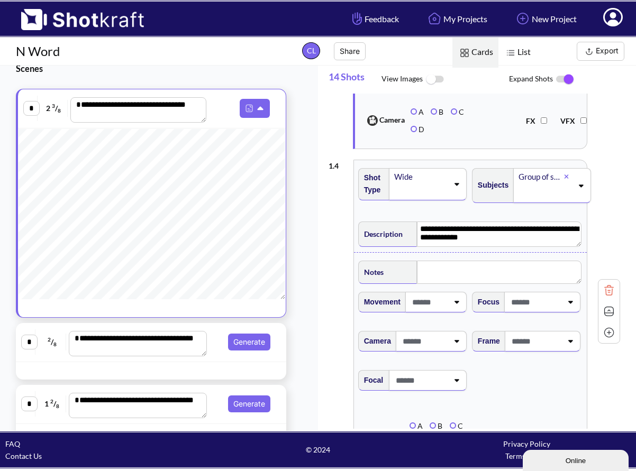
scroll to position [1060, 0]
click at [443, 268] on textarea at bounding box center [499, 271] width 164 height 23
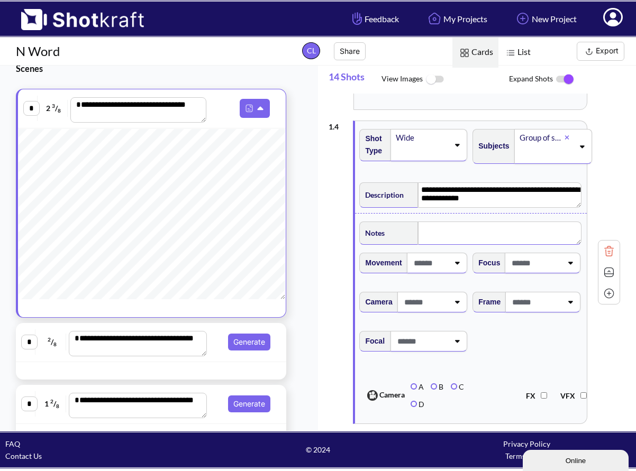
scroll to position [1100, 0]
click at [552, 267] on span at bounding box center [535, 261] width 53 height 17
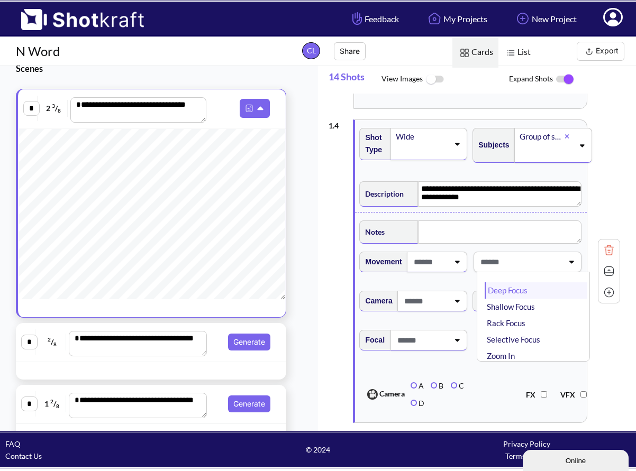
click at [527, 296] on li "Deep Focus" at bounding box center [535, 290] width 103 height 16
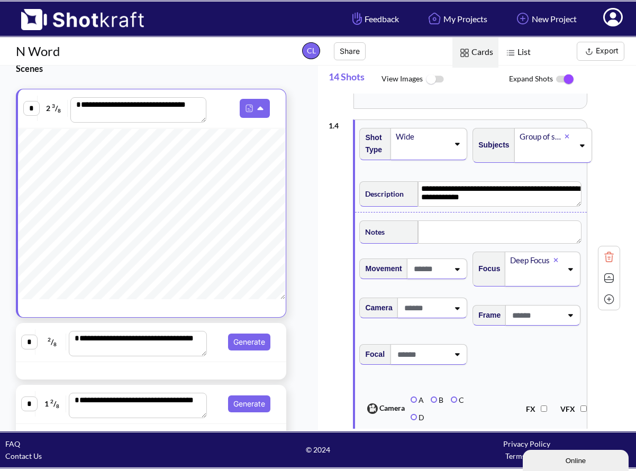
click at [554, 315] on span at bounding box center [535, 315] width 52 height 17
click at [516, 367] on li "Balanced" at bounding box center [535, 360] width 103 height 16
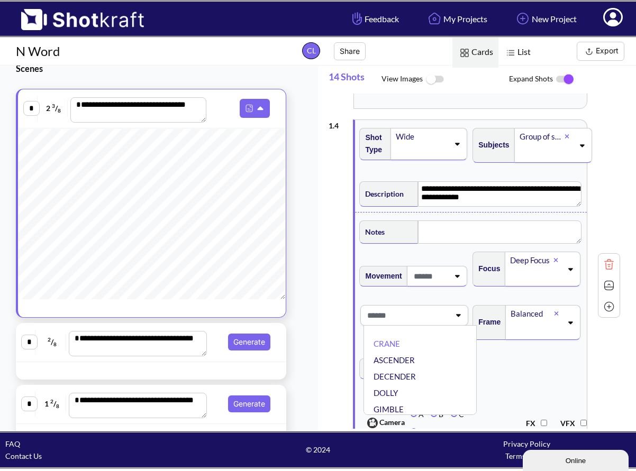
click at [425, 316] on span at bounding box center [406, 315] width 85 height 17
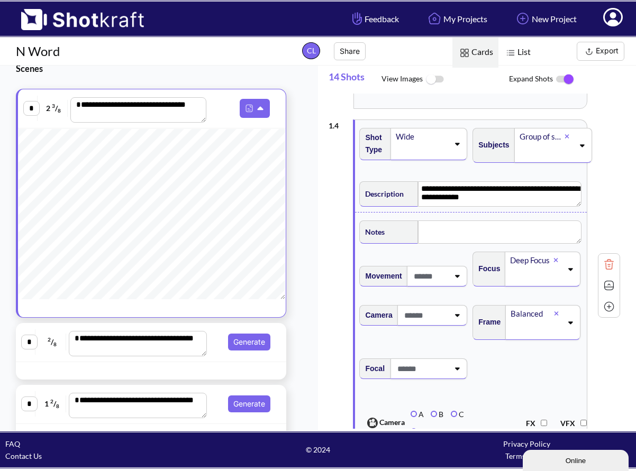
click at [425, 316] on span at bounding box center [425, 315] width 48 height 17
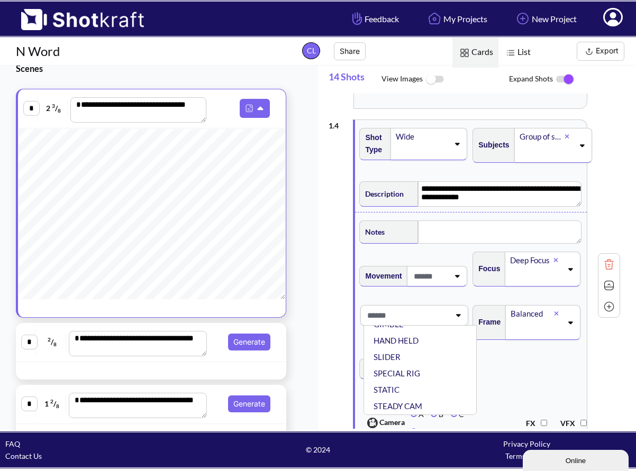
scroll to position [85, 0]
drag, startPoint x: 425, startPoint y: 316, endPoint x: 410, endPoint y: 395, distance: 80.2
click at [410, 326] on div "CRANE ASCENDER DECENDER [PERSON_NAME] HAND HELD SLIDER SPECIAL RIG STATIC STEAD…" at bounding box center [414, 315] width 108 height 21
drag, startPoint x: 425, startPoint y: 322, endPoint x: 402, endPoint y: 391, distance: 72.9
click at [404, 326] on div "CRANE ASCENDER DECENDER [PERSON_NAME] HAND HELD SLIDER SPECIAL RIG STATIC STEAD…" at bounding box center [414, 315] width 108 height 21
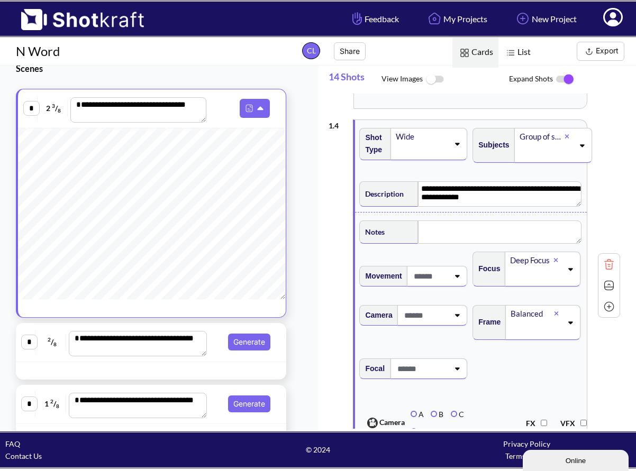
scroll to position [1100, 0]
click at [402, 392] on div "Focal" at bounding box center [414, 372] width 113 height 39
click at [437, 313] on span at bounding box center [425, 314] width 48 height 17
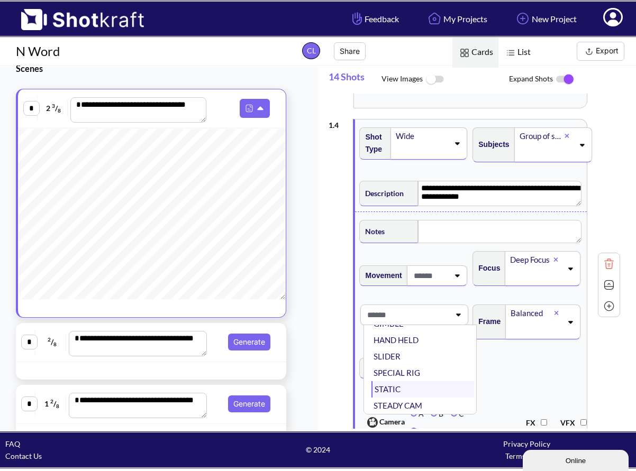
scroll to position [85, 0]
click at [396, 389] on li "STATIC" at bounding box center [422, 389] width 103 height 16
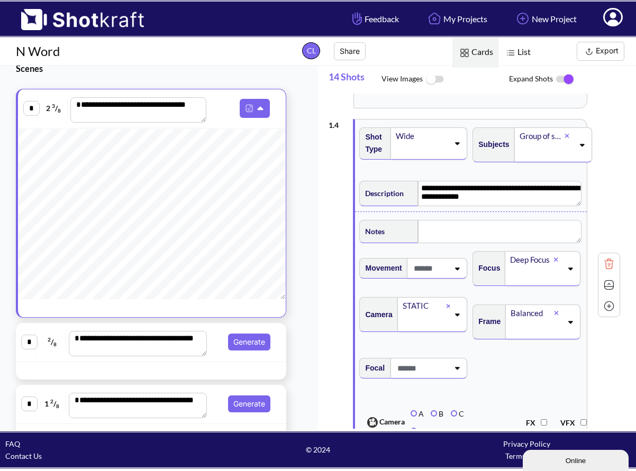
scroll to position [1102, 0]
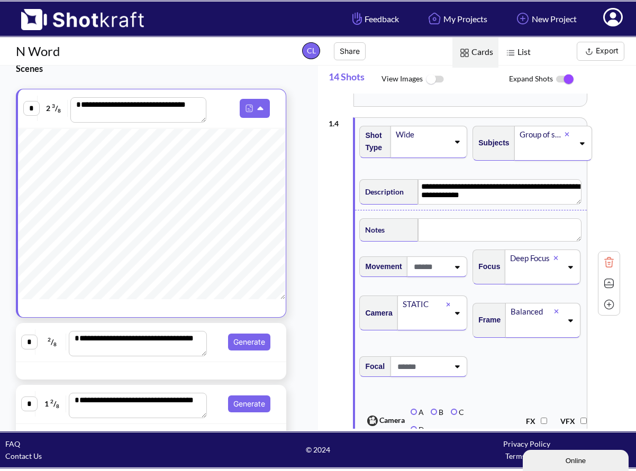
click at [570, 322] on icon at bounding box center [570, 320] width 5 height 3
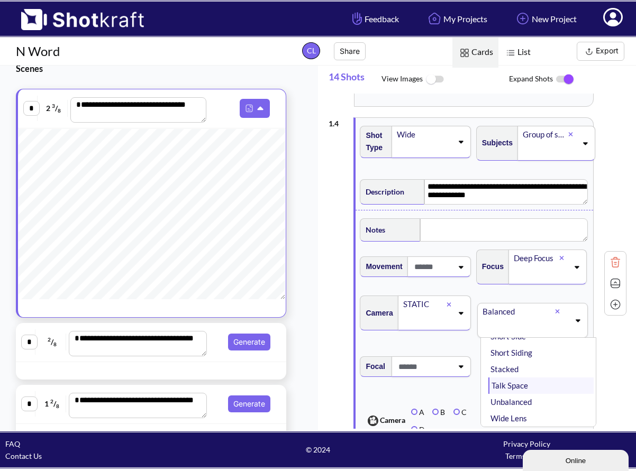
click at [543, 392] on li "Talk Space" at bounding box center [540, 386] width 105 height 16
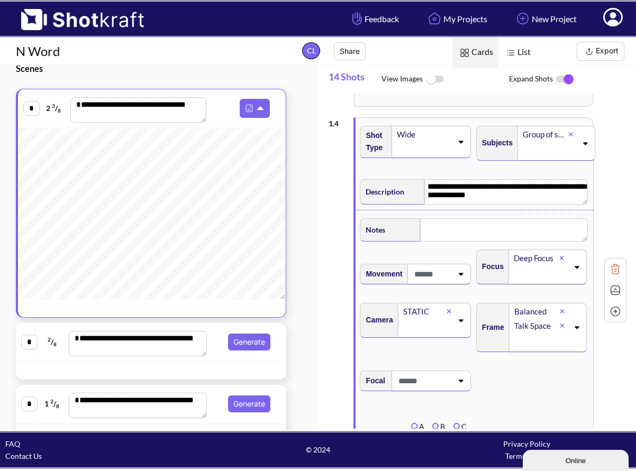
click at [560, 314] on icon at bounding box center [562, 311] width 5 height 6
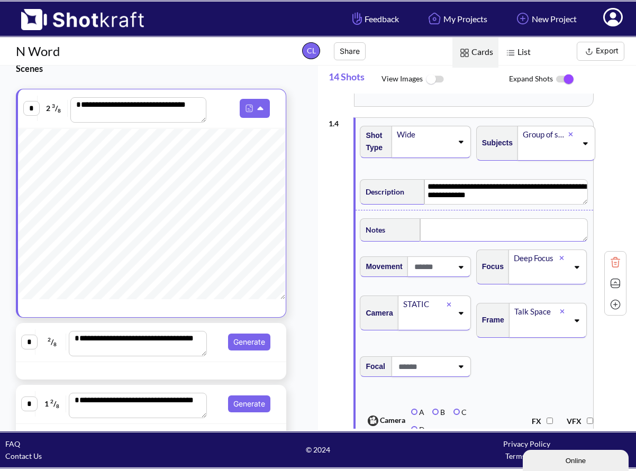
click at [454, 230] on textarea at bounding box center [504, 229] width 168 height 23
click at [459, 141] on icon at bounding box center [461, 142] width 5 height 3
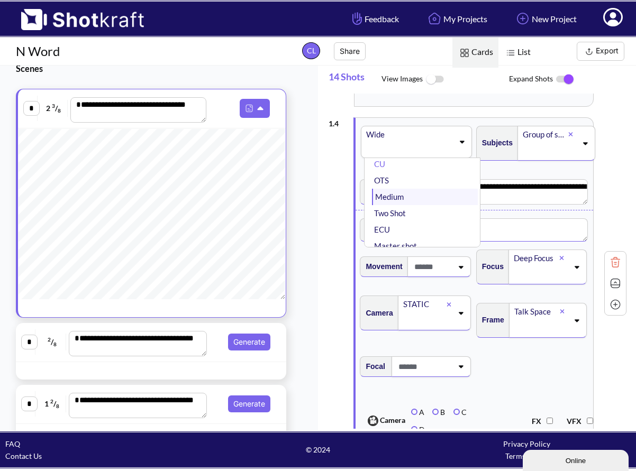
scroll to position [19, 0]
click at [420, 188] on li "Medium" at bounding box center [424, 190] width 105 height 16
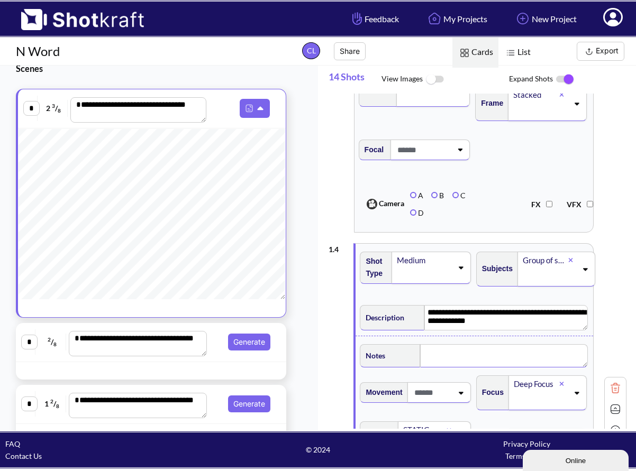
scroll to position [977, 0]
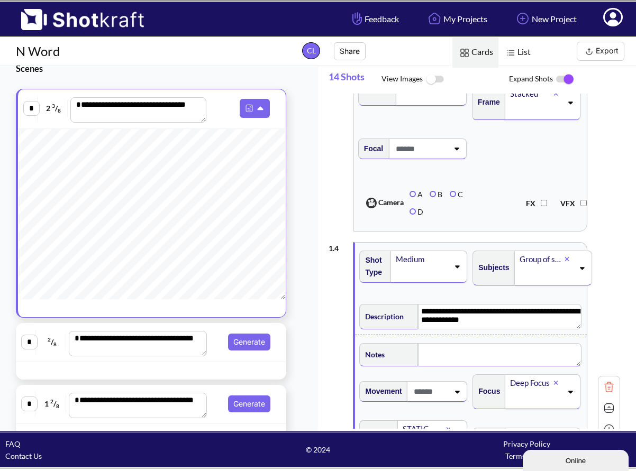
click at [460, 268] on icon at bounding box center [457, 266] width 14 height 7
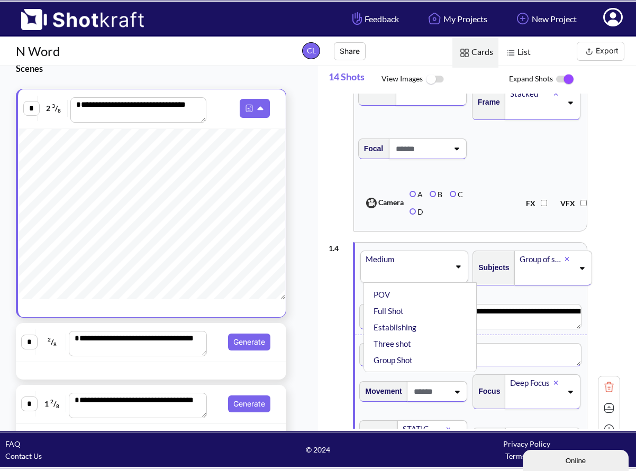
scroll to position [139, 0]
click at [430, 307] on li "Full Shot" at bounding box center [422, 310] width 103 height 16
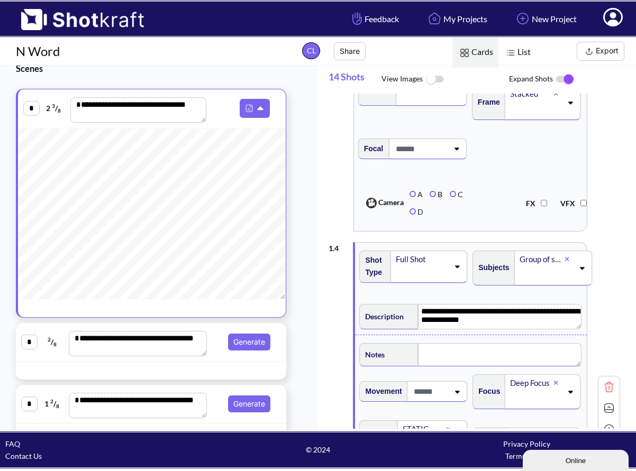
click at [460, 271] on div "Full Shot" at bounding box center [428, 267] width 77 height 32
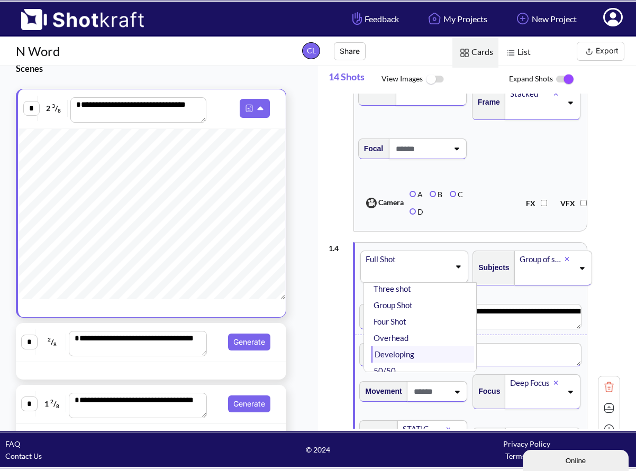
scroll to position [186, 0]
click at [415, 314] on li "Group Shot" at bounding box center [422, 312] width 103 height 16
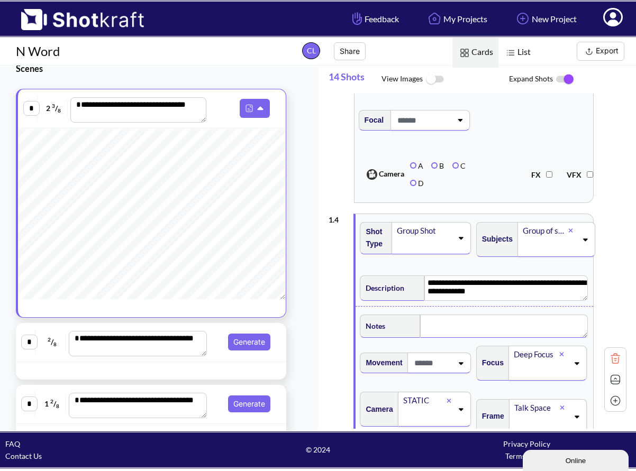
scroll to position [1007, 0]
type textarea "*"
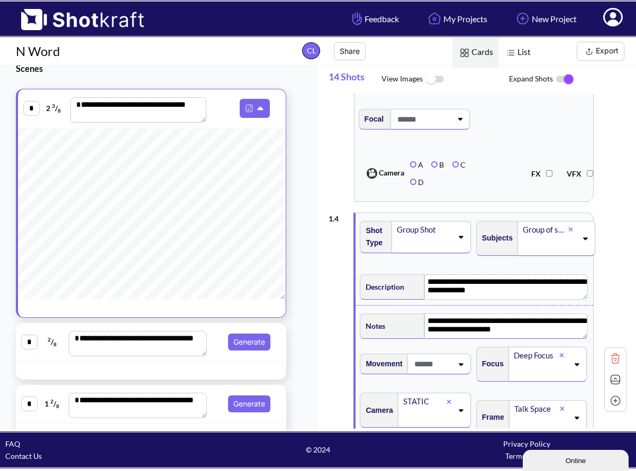
type textarea "**********"
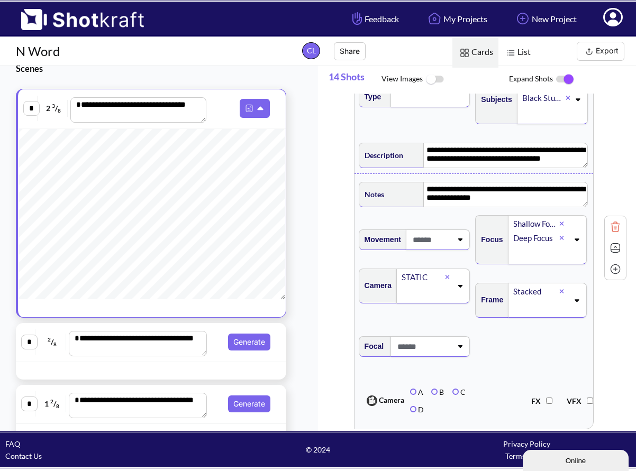
scroll to position [782, 0]
